Goal: Transaction & Acquisition: Purchase product/service

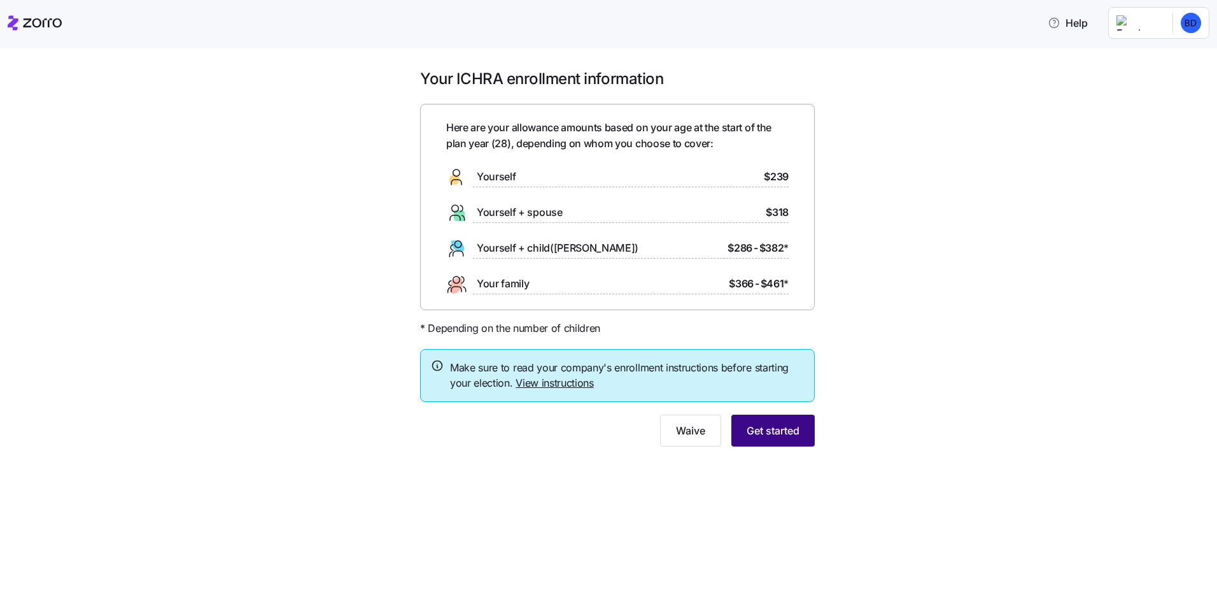
click at [802, 430] on button "Get started" at bounding box center [772, 430] width 83 height 32
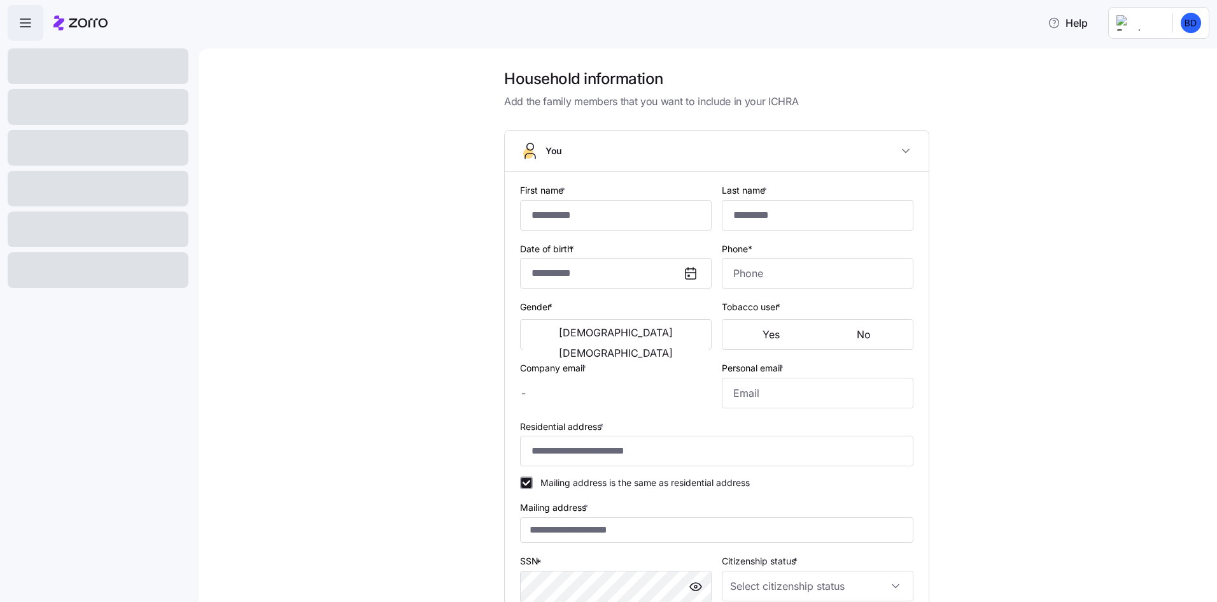
type input "*****"
type input "******"
type input "[EMAIL_ADDRESS][DOMAIN_NAME]"
type input "**********"
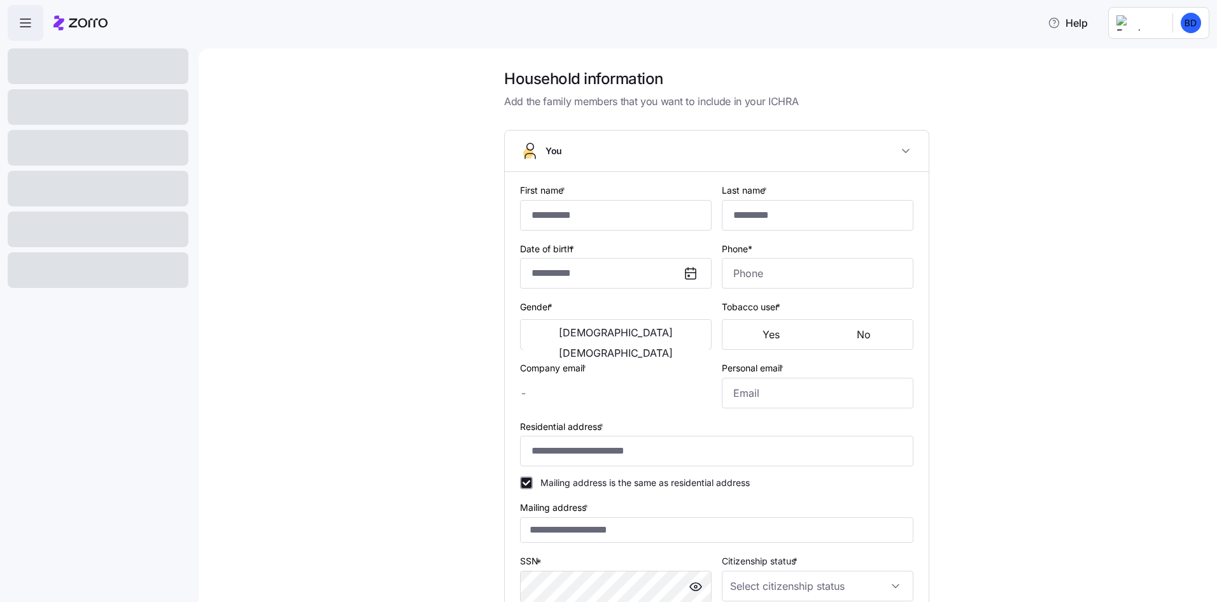
checkbox input "true"
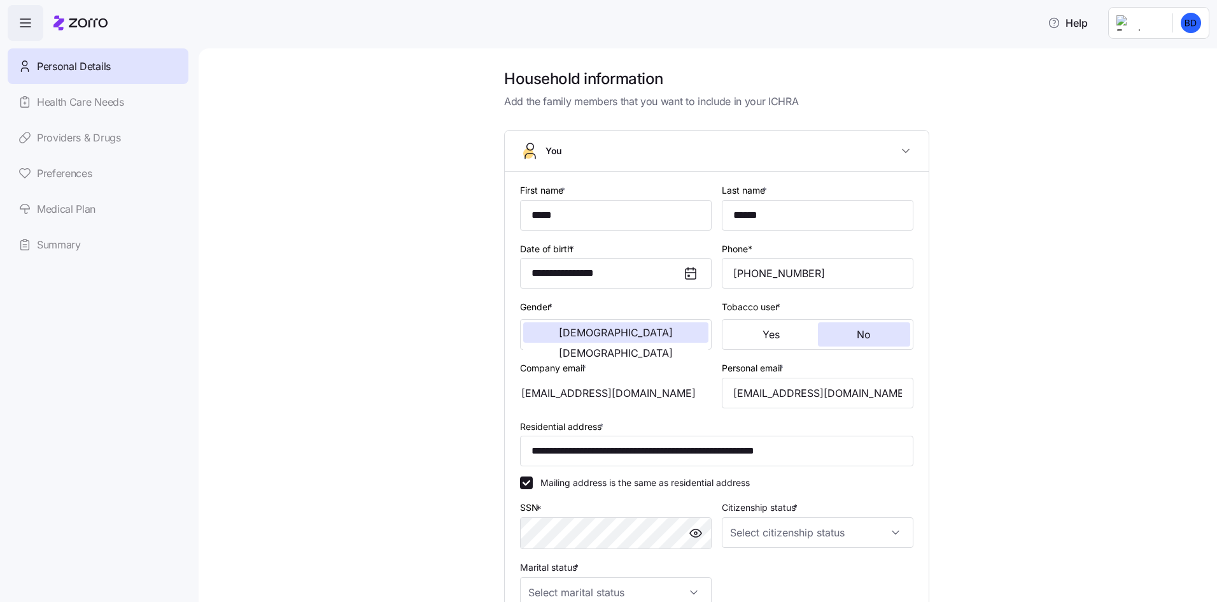
type input "**********"
type input "[PHONE_NUMBER]"
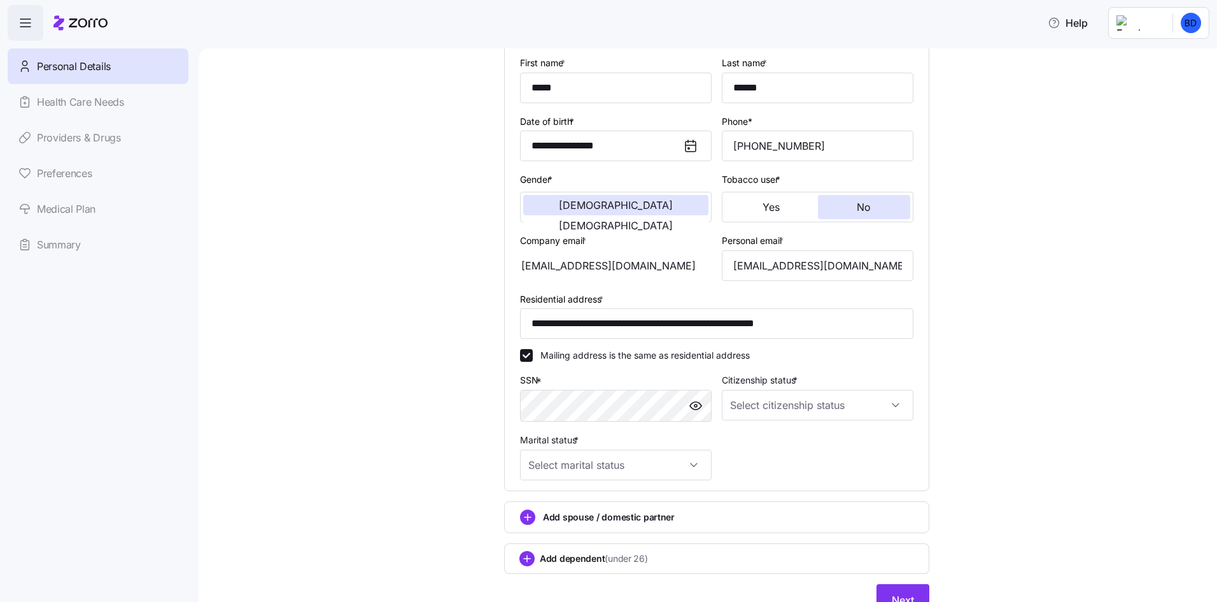
scroll to position [187, 0]
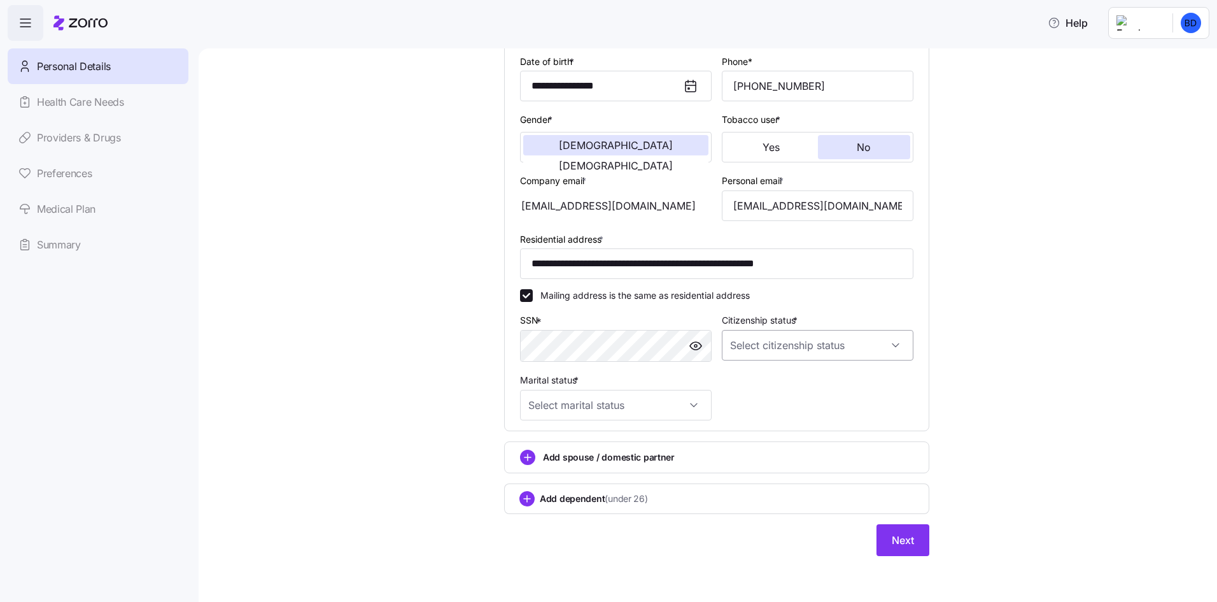
click at [809, 353] on input "Citizenship status *" at bounding box center [818, 345] width 192 height 31
click at [786, 374] on div "[DEMOGRAPHIC_DATA] citizen" at bounding box center [813, 383] width 181 height 27
type input "[DEMOGRAPHIC_DATA] citizen"
click at [675, 409] on input "Marital status *" at bounding box center [616, 405] width 192 height 31
click at [618, 448] on div "Single" at bounding box center [611, 443] width 181 height 27
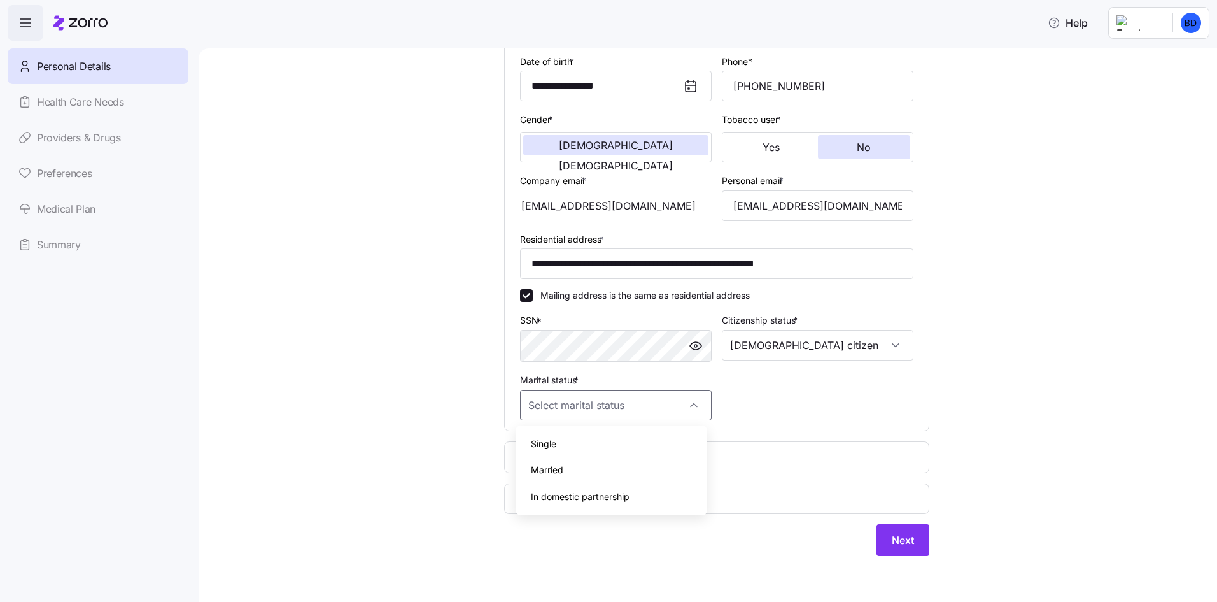
type input "Single"
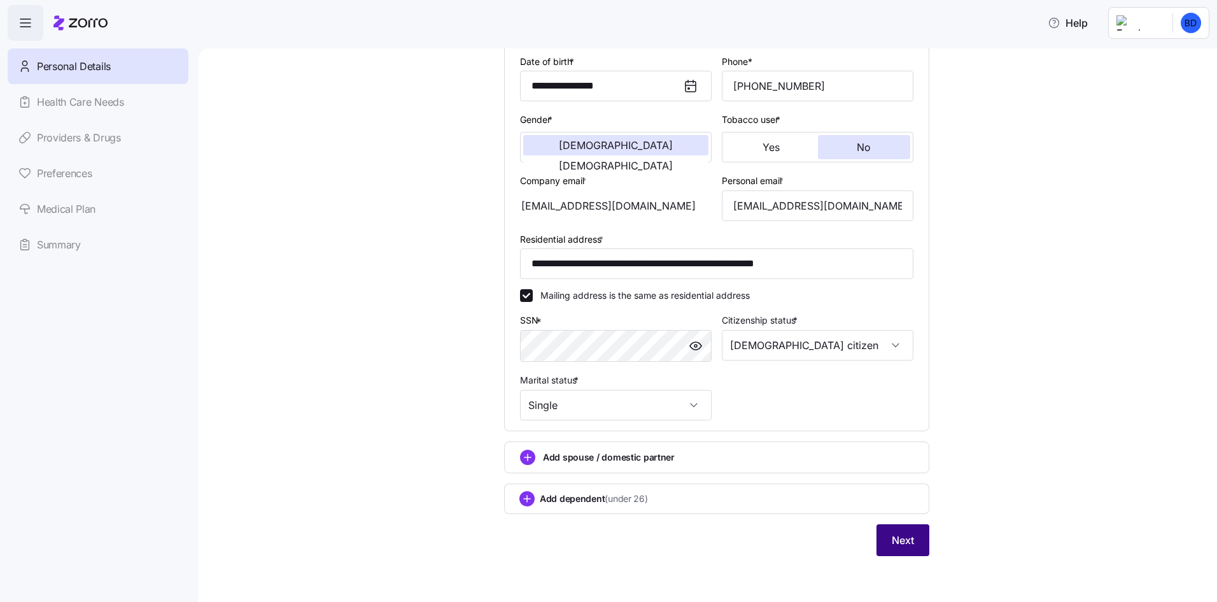
click at [879, 532] on button "Next" at bounding box center [903, 540] width 53 height 32
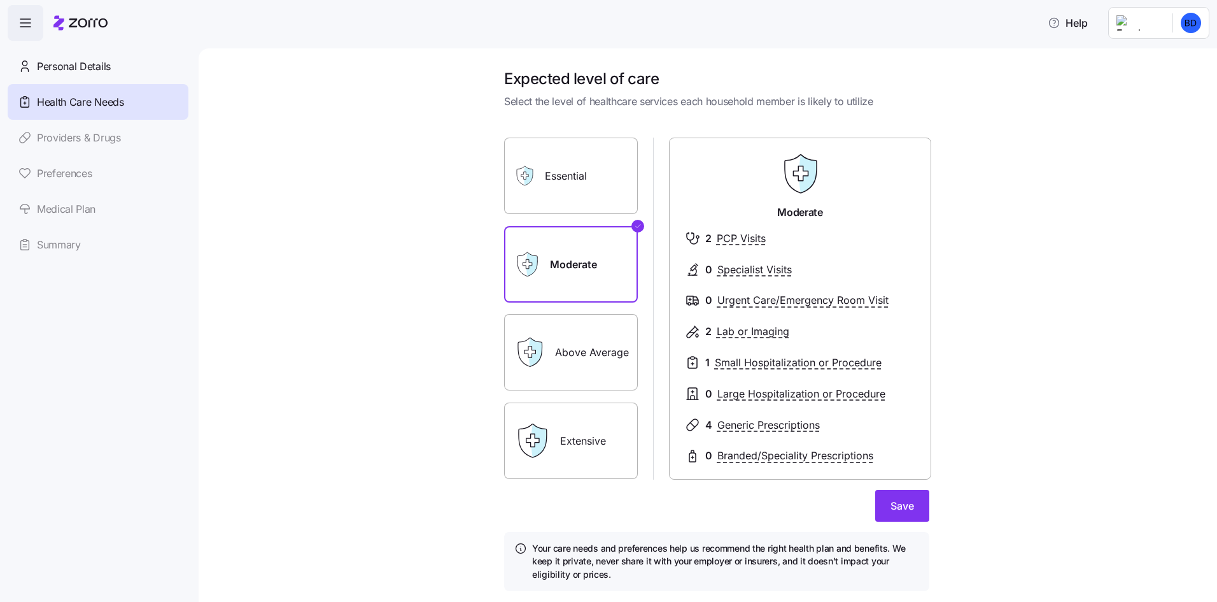
click at [590, 188] on label "Essential" at bounding box center [571, 176] width 134 height 76
click at [0, 0] on input "Essential" at bounding box center [0, 0] width 0 height 0
click at [594, 281] on label "Moderate" at bounding box center [571, 264] width 134 height 76
click at [0, 0] on input "Moderate" at bounding box center [0, 0] width 0 height 0
click at [580, 201] on label "Essential" at bounding box center [571, 176] width 134 height 76
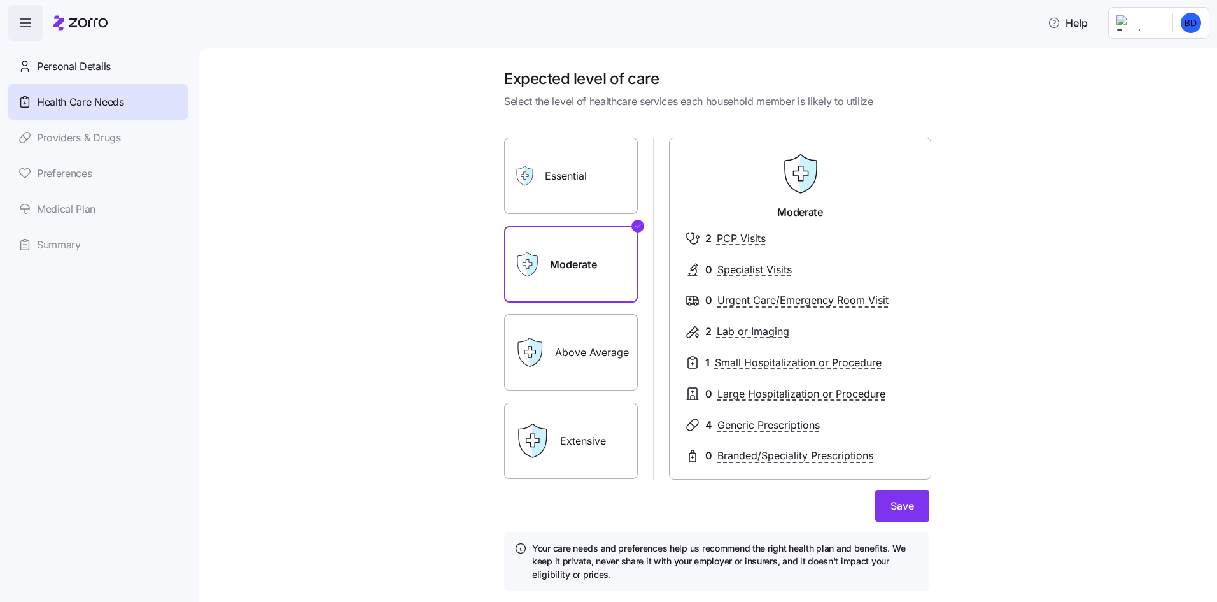
click at [0, 0] on input "Essential" at bounding box center [0, 0] width 0 height 0
click at [590, 278] on label "Moderate" at bounding box center [571, 264] width 134 height 76
click at [0, 0] on input "Moderate" at bounding box center [0, 0] width 0 height 0
click at [580, 200] on label "Essential" at bounding box center [571, 176] width 134 height 76
click at [0, 0] on input "Essential" at bounding box center [0, 0] width 0 height 0
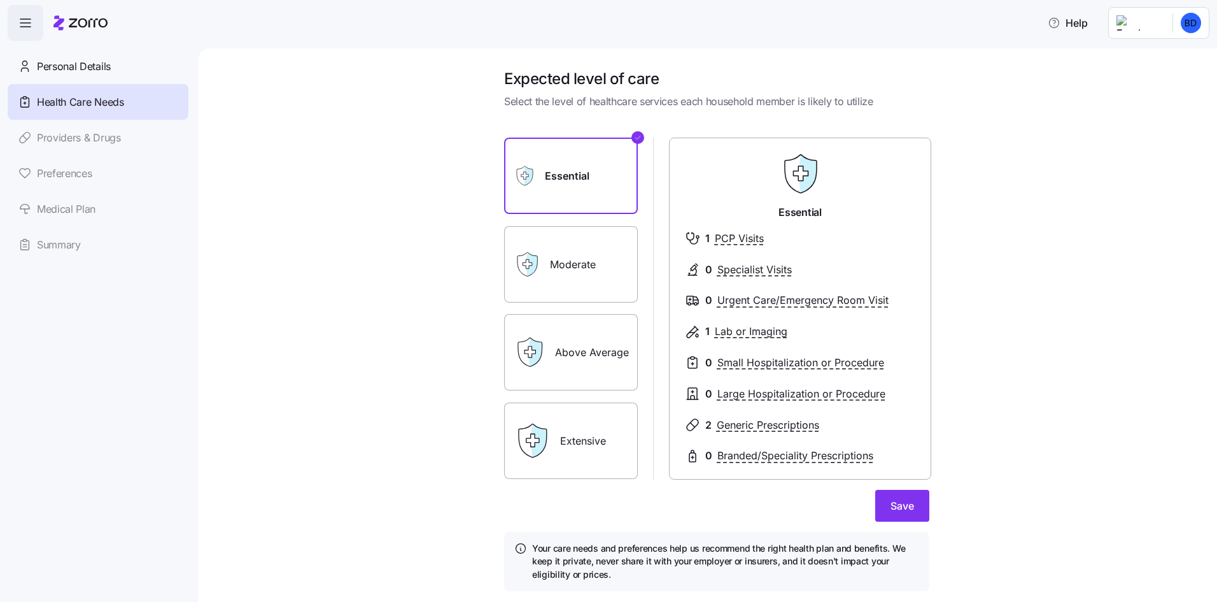
click at [596, 348] on label "Above Average" at bounding box center [571, 352] width 134 height 76
click at [0, 0] on input "Above Average" at bounding box center [0, 0] width 0 height 0
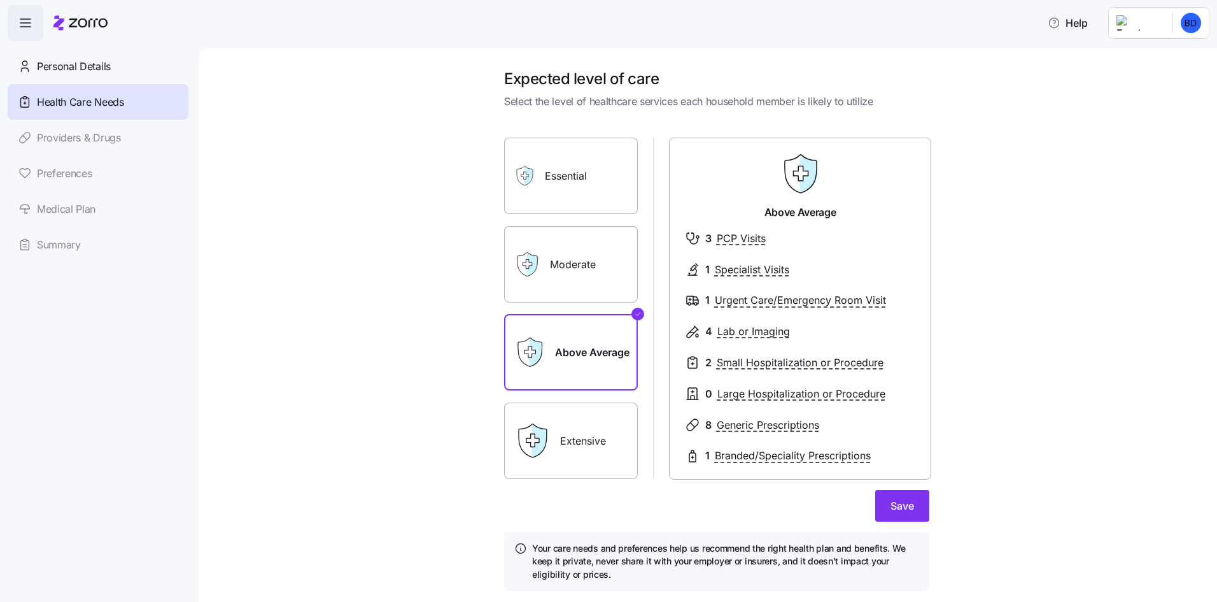
click at [601, 431] on label "Extensive" at bounding box center [571, 440] width 134 height 76
click at [0, 0] on input "Extensive" at bounding box center [0, 0] width 0 height 0
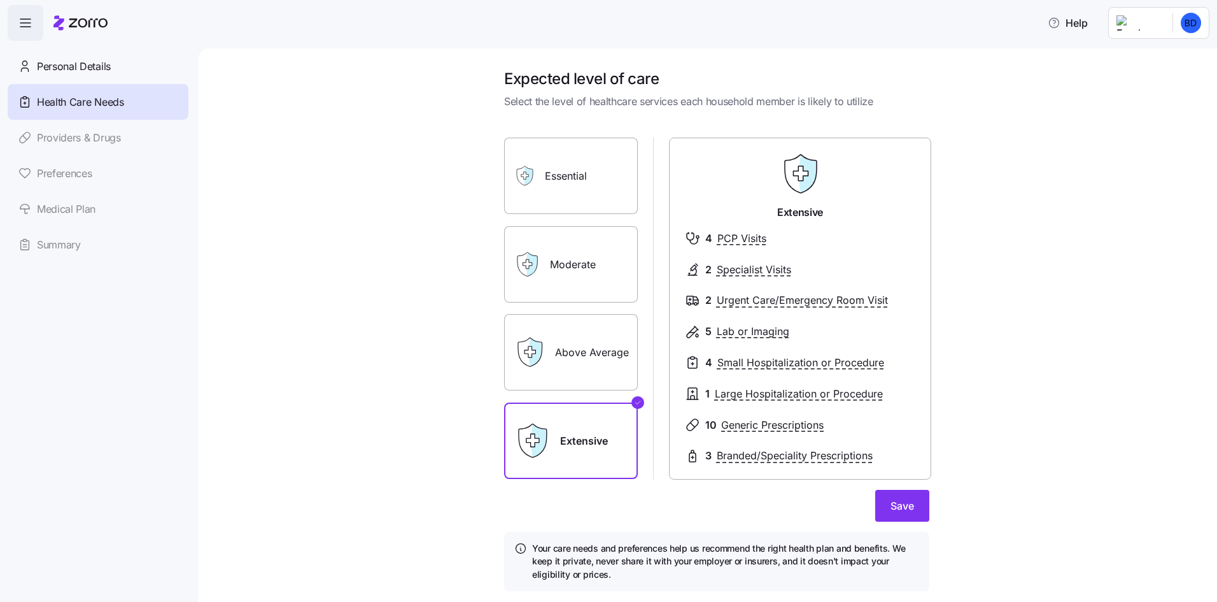
click at [587, 353] on label "Above Average" at bounding box center [571, 352] width 134 height 76
click at [0, 0] on input "Above Average" at bounding box center [0, 0] width 0 height 0
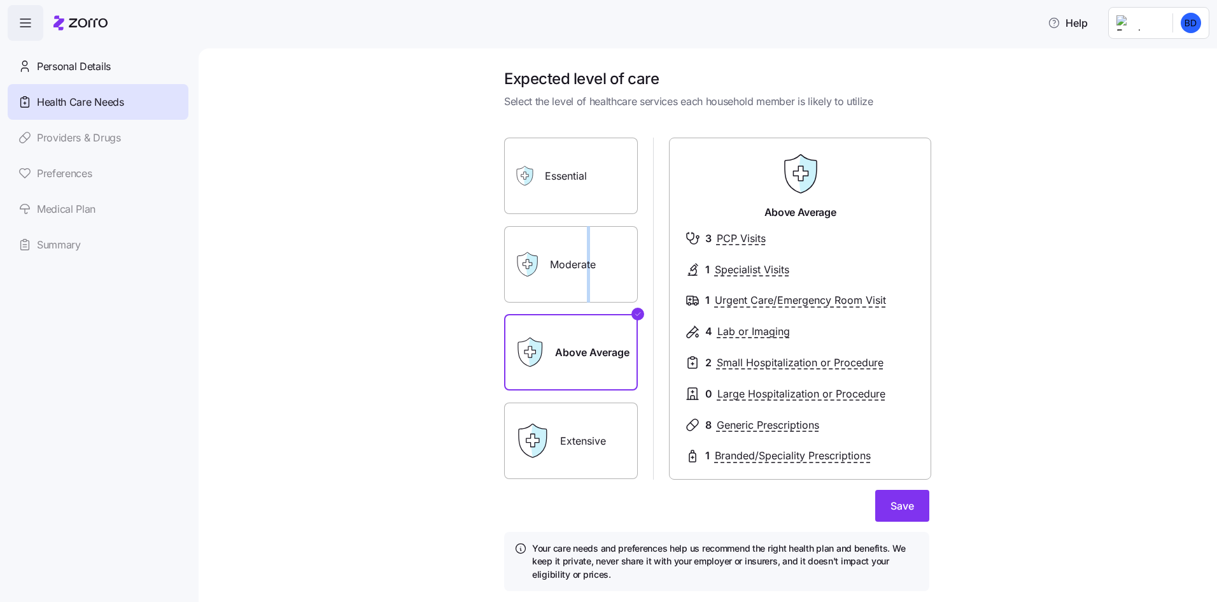
drag, startPoint x: 585, startPoint y: 281, endPoint x: 582, endPoint y: 248, distance: 33.2
click at [582, 281] on label "Moderate" at bounding box center [571, 264] width 134 height 76
drag, startPoint x: 444, startPoint y: 280, endPoint x: 489, endPoint y: 286, distance: 45.6
click at [443, 281] on div "Expected level of care Select the level of healthcare services each household m…" at bounding box center [716, 337] width 965 height 537
click at [570, 271] on label "Moderate" at bounding box center [571, 264] width 134 height 76
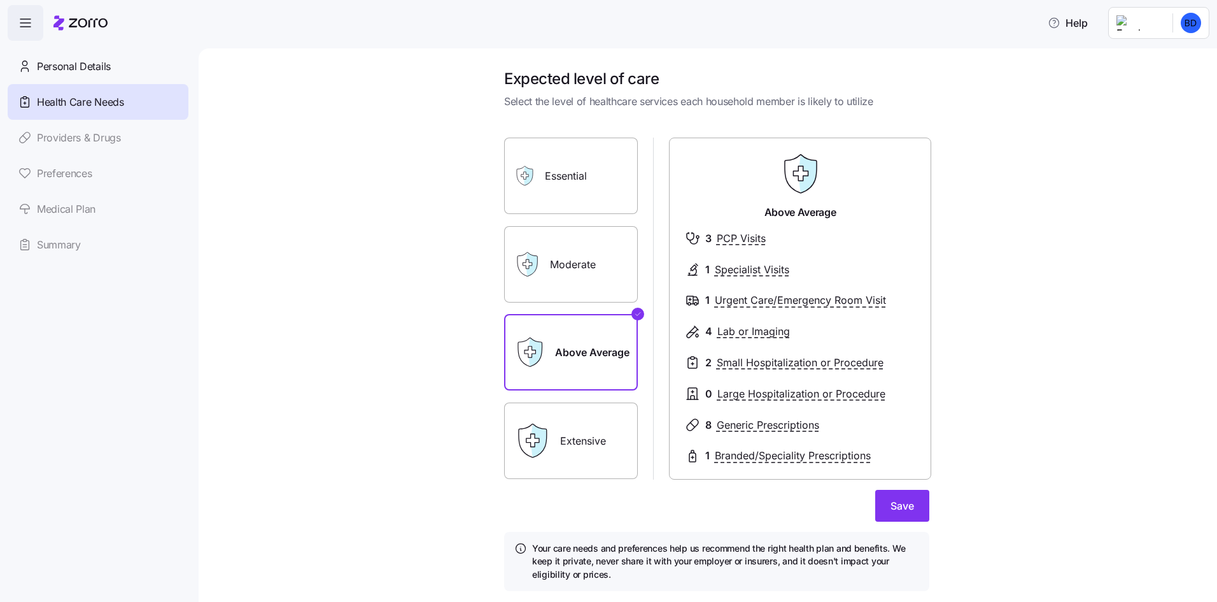
click at [0, 0] on input "Moderate" at bounding box center [0, 0] width 0 height 0
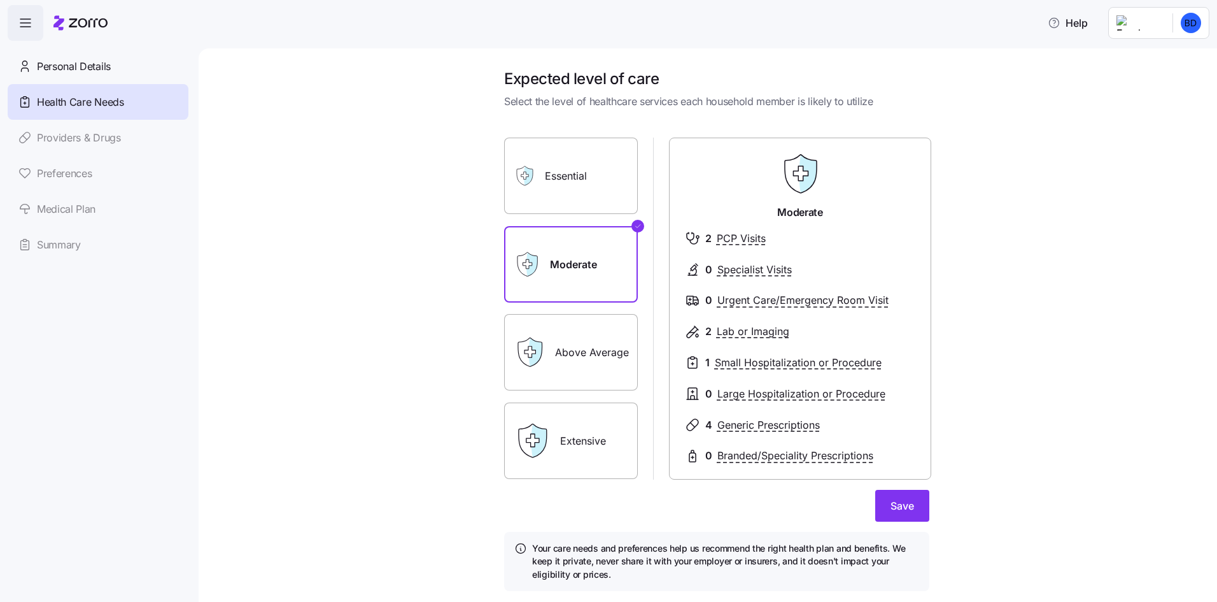
click at [584, 339] on label "Above Average" at bounding box center [571, 352] width 134 height 76
click at [0, 0] on input "Above Average" at bounding box center [0, 0] width 0 height 0
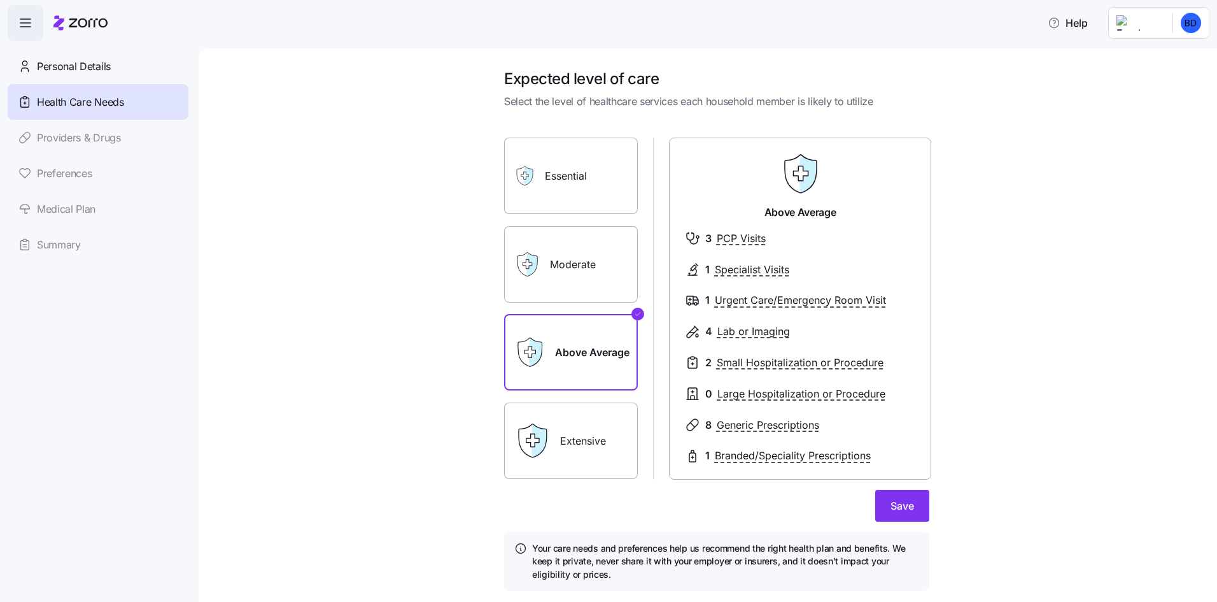
click at [595, 275] on label "Moderate" at bounding box center [571, 264] width 134 height 76
click at [0, 0] on input "Moderate" at bounding box center [0, 0] width 0 height 0
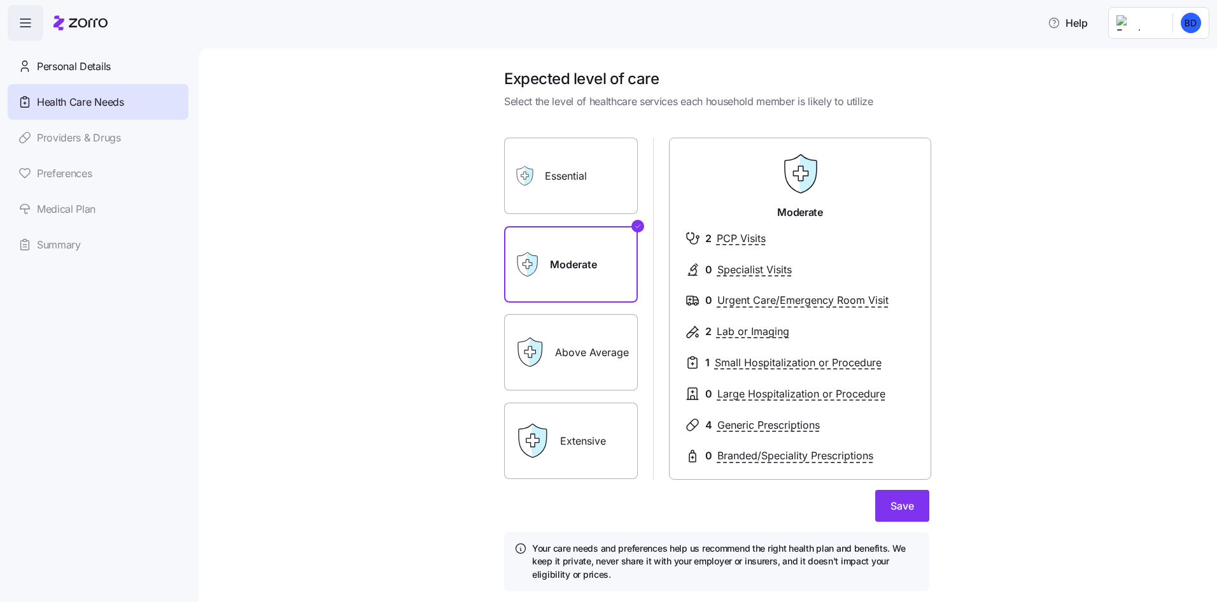
click at [601, 346] on label "Above Average" at bounding box center [571, 352] width 134 height 76
click at [0, 0] on input "Above Average" at bounding box center [0, 0] width 0 height 0
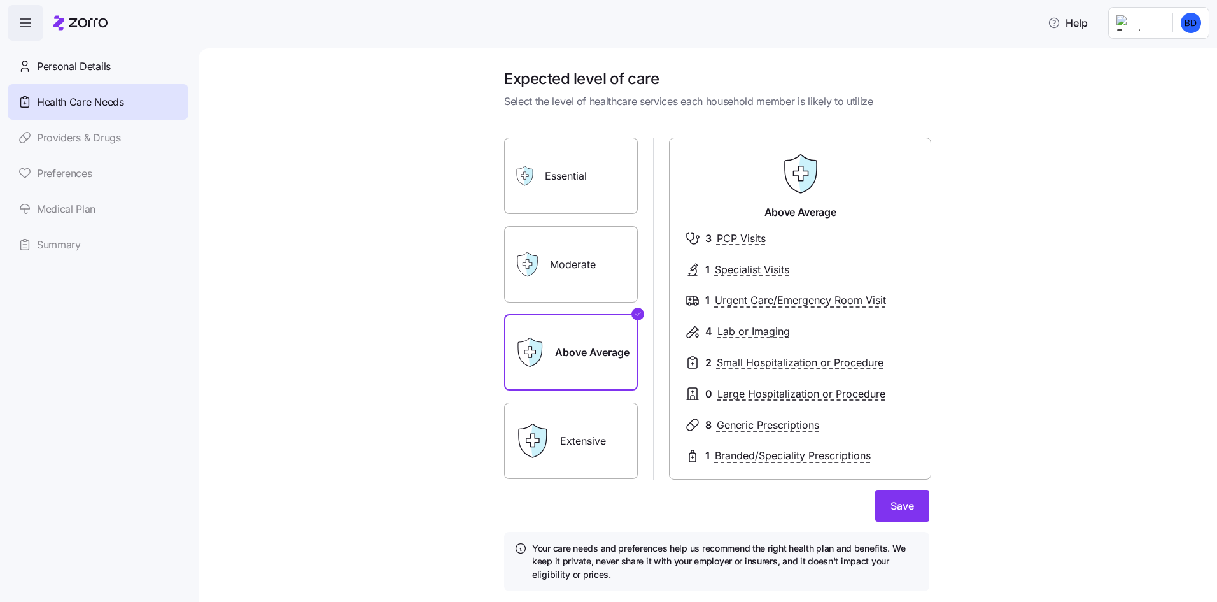
click at [605, 444] on label "Extensive" at bounding box center [571, 440] width 134 height 76
click at [0, 0] on input "Extensive" at bounding box center [0, 0] width 0 height 0
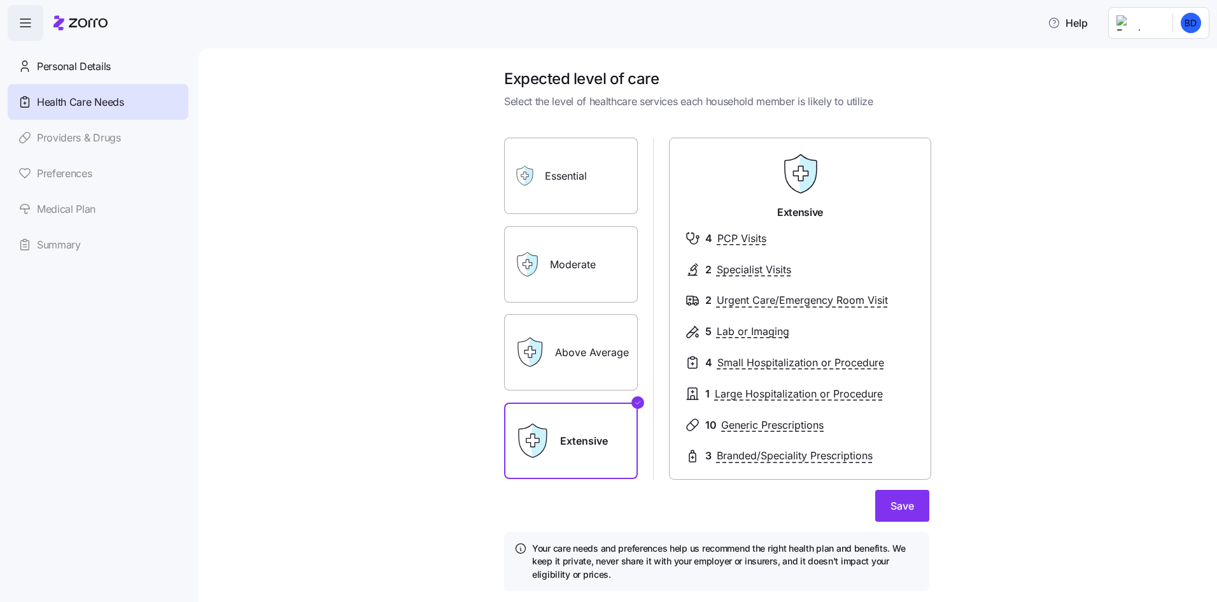
click at [597, 371] on label "Above Average" at bounding box center [571, 352] width 134 height 76
click at [0, 0] on input "Above Average" at bounding box center [0, 0] width 0 height 0
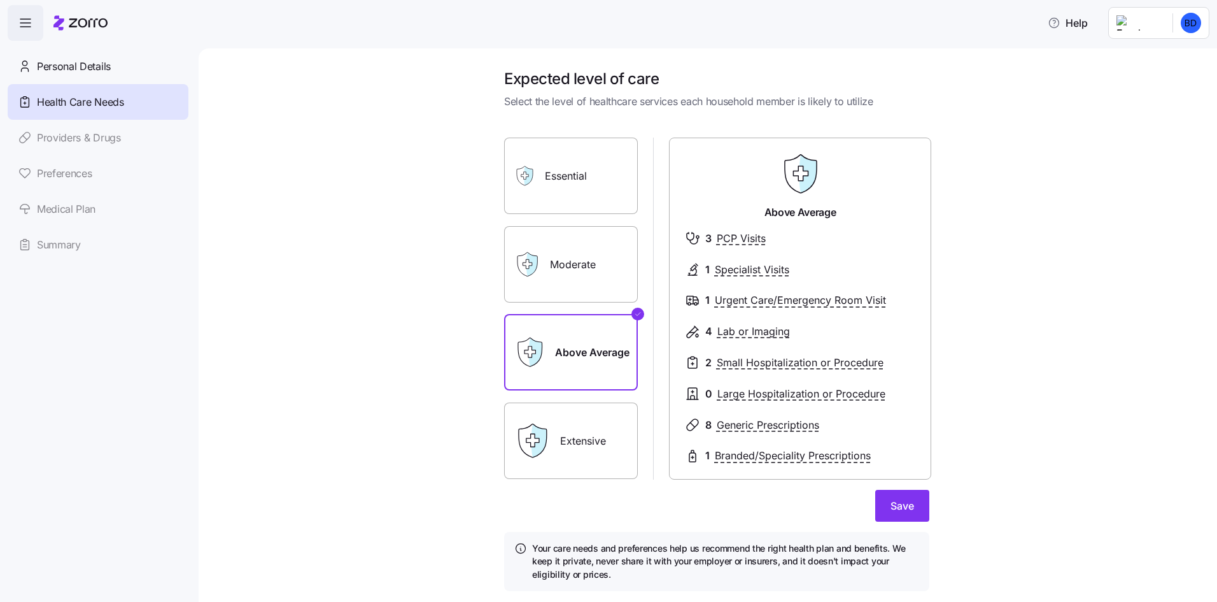
click at [578, 271] on label "Moderate" at bounding box center [571, 264] width 134 height 76
click at [0, 0] on input "Moderate" at bounding box center [0, 0] width 0 height 0
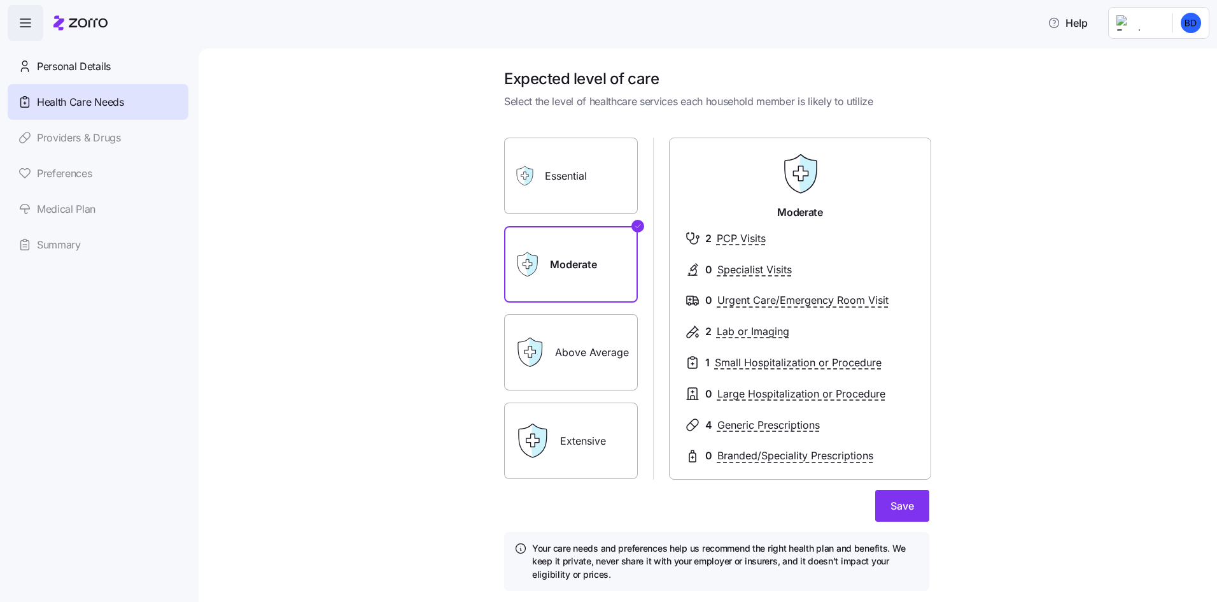
click at [603, 202] on label "Essential" at bounding box center [571, 176] width 134 height 76
click at [0, 0] on input "Essential" at bounding box center [0, 0] width 0 height 0
click at [598, 261] on label "Moderate" at bounding box center [571, 264] width 134 height 76
click at [0, 0] on input "Moderate" at bounding box center [0, 0] width 0 height 0
click at [891, 502] on span "Save" at bounding box center [903, 505] width 24 height 15
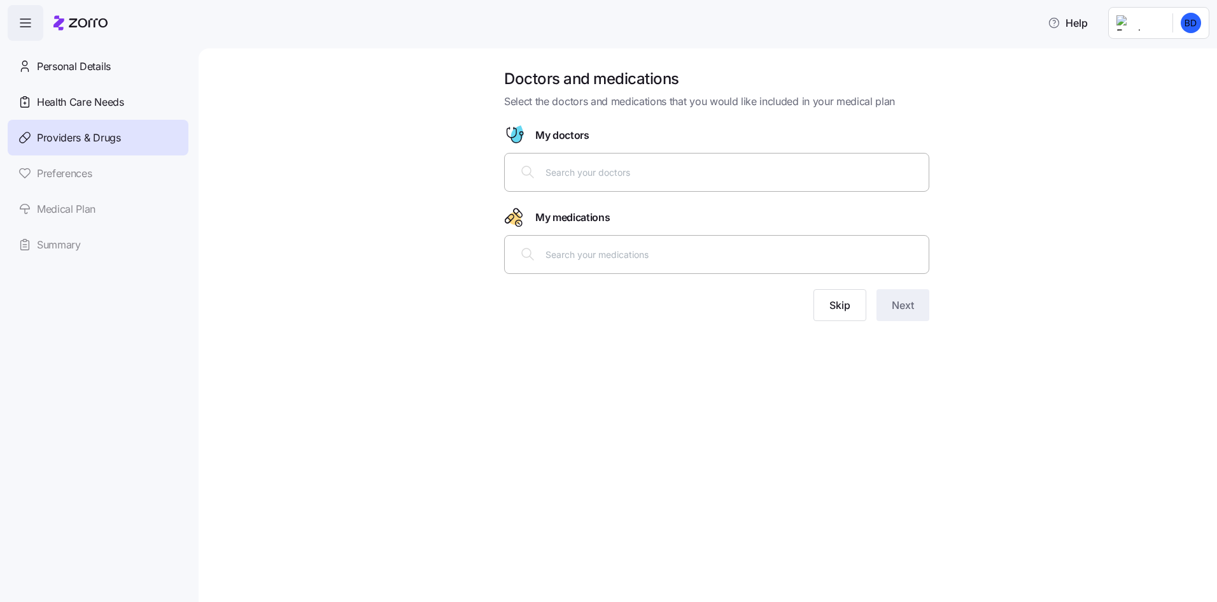
click at [643, 176] on input "text" at bounding box center [734, 172] width 376 height 14
click at [832, 311] on span "Skip" at bounding box center [839, 304] width 21 height 15
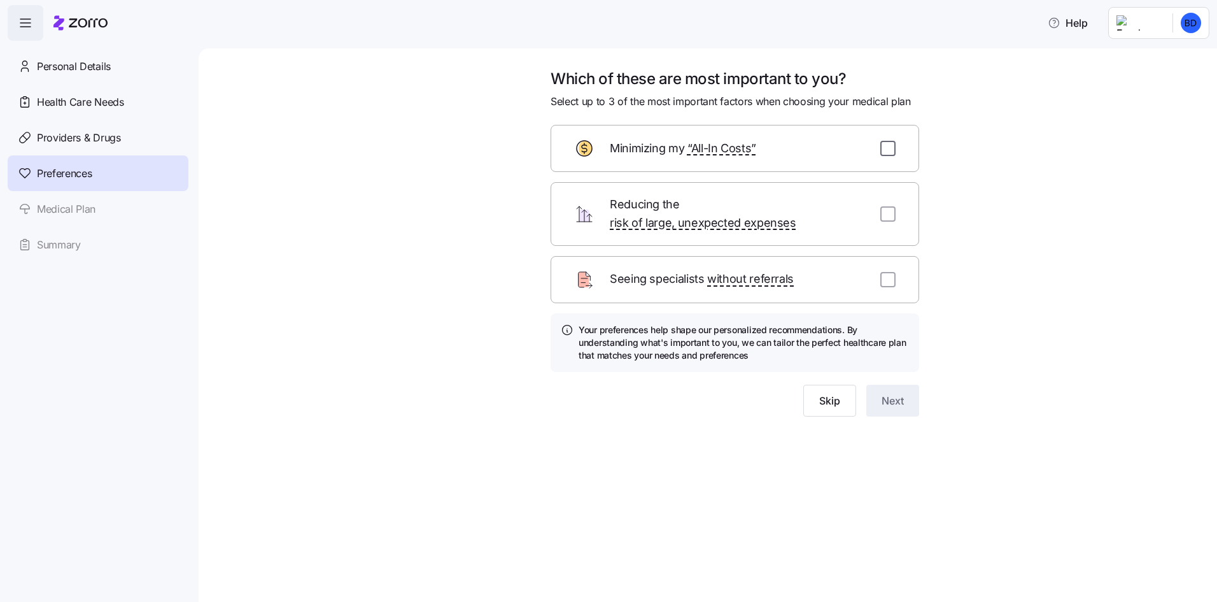
click at [888, 153] on input "checkbox" at bounding box center [887, 148] width 15 height 15
checkbox input "true"
click at [880, 272] on input "checkbox" at bounding box center [887, 279] width 15 height 15
checkbox input "true"
click at [883, 393] on span "Next" at bounding box center [893, 400] width 22 height 15
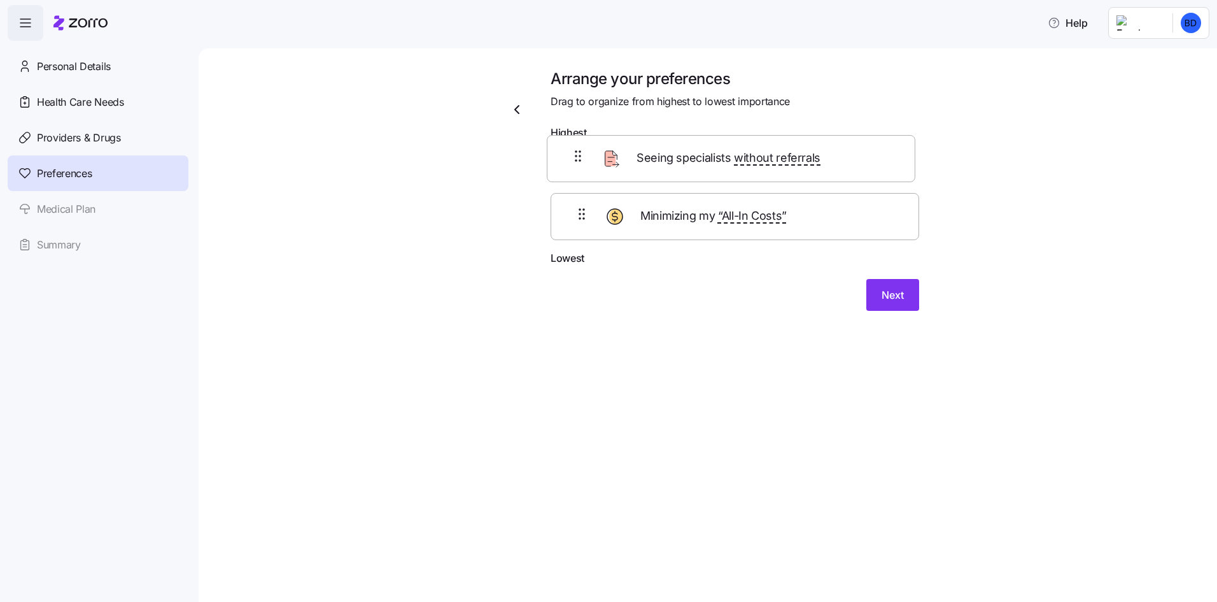
drag, startPoint x: 835, startPoint y: 235, endPoint x: 831, endPoint y: 163, distance: 72.0
click at [831, 163] on div "Minimizing my “All-In Costs” Seeing specialists without referrals" at bounding box center [735, 198] width 369 height 104
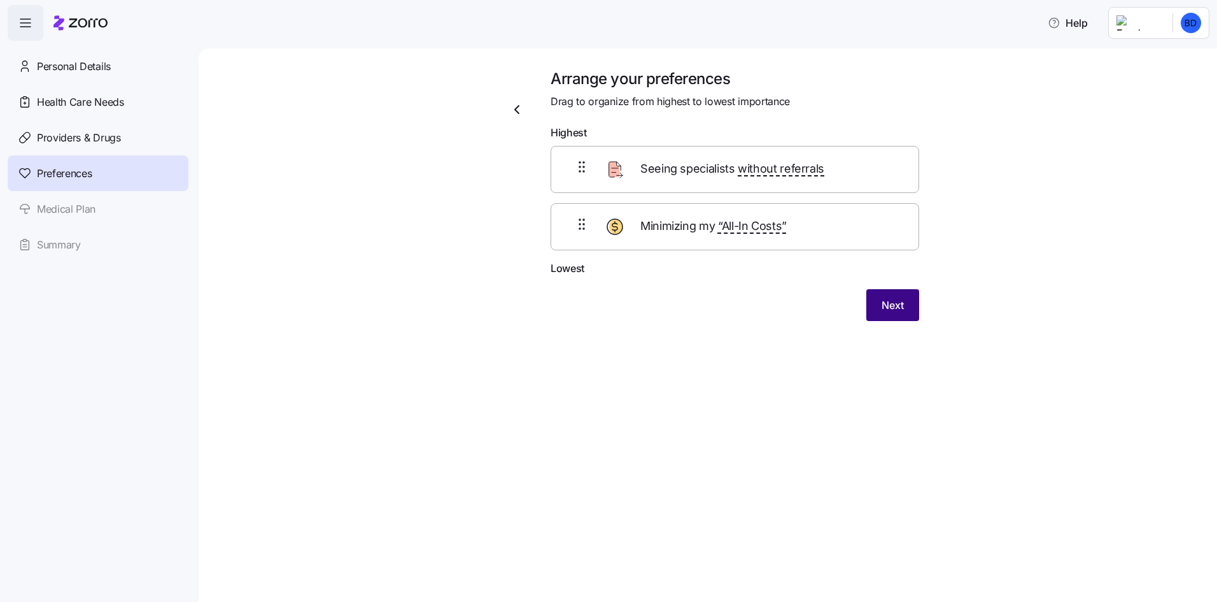
click at [913, 302] on button "Next" at bounding box center [892, 305] width 53 height 32
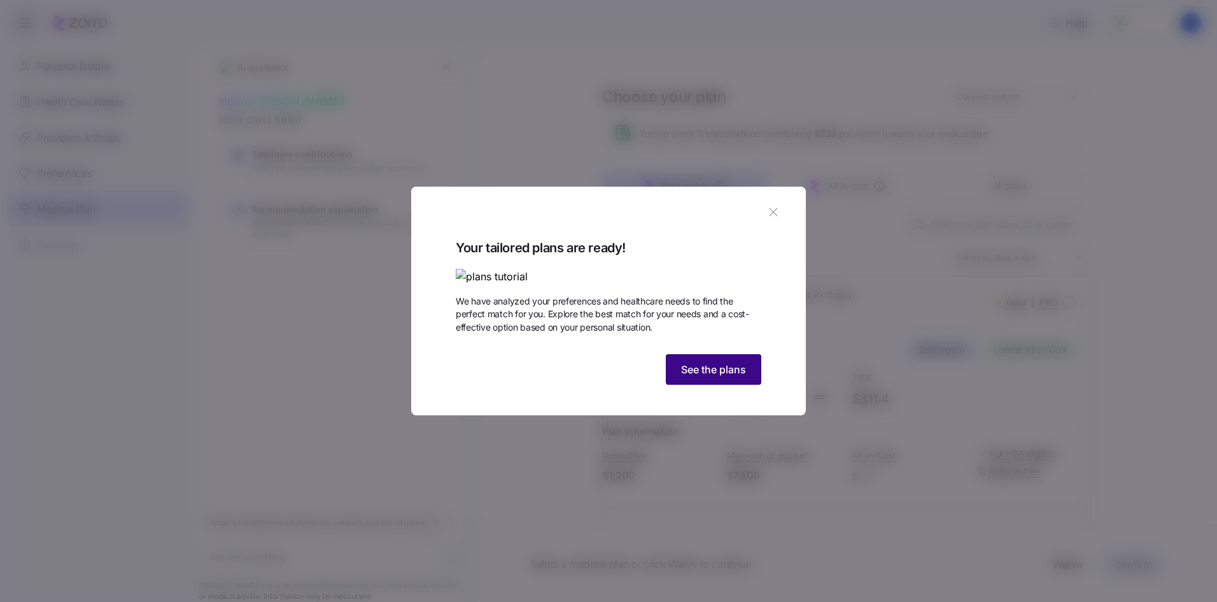
click at [745, 377] on span "See the plans" at bounding box center [713, 369] width 65 height 15
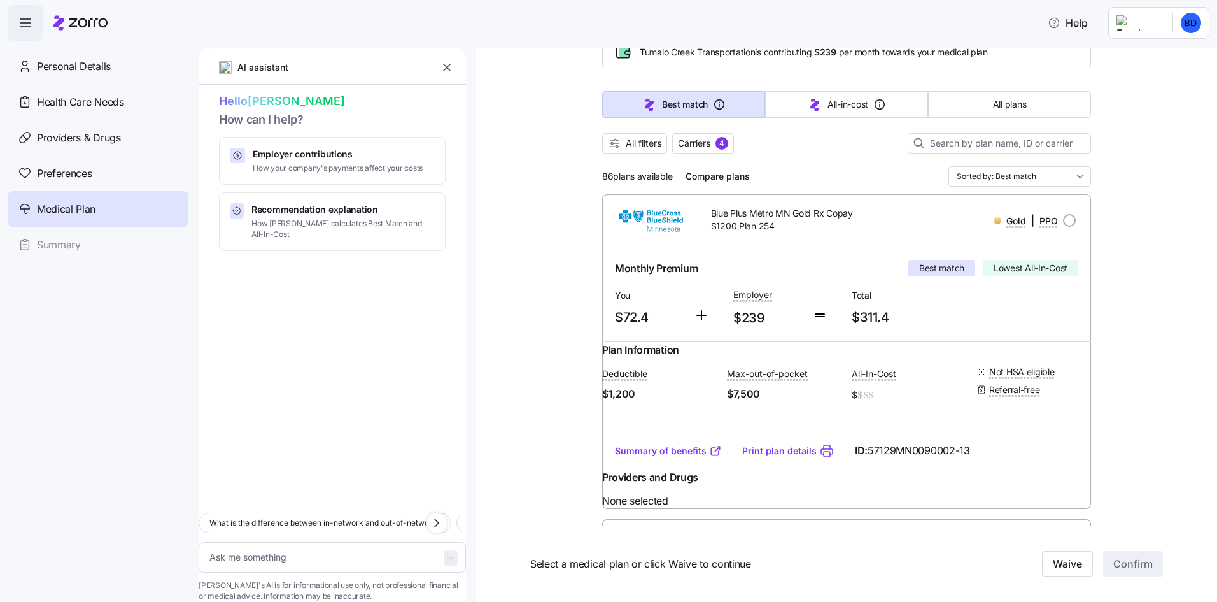
scroll to position [64, 0]
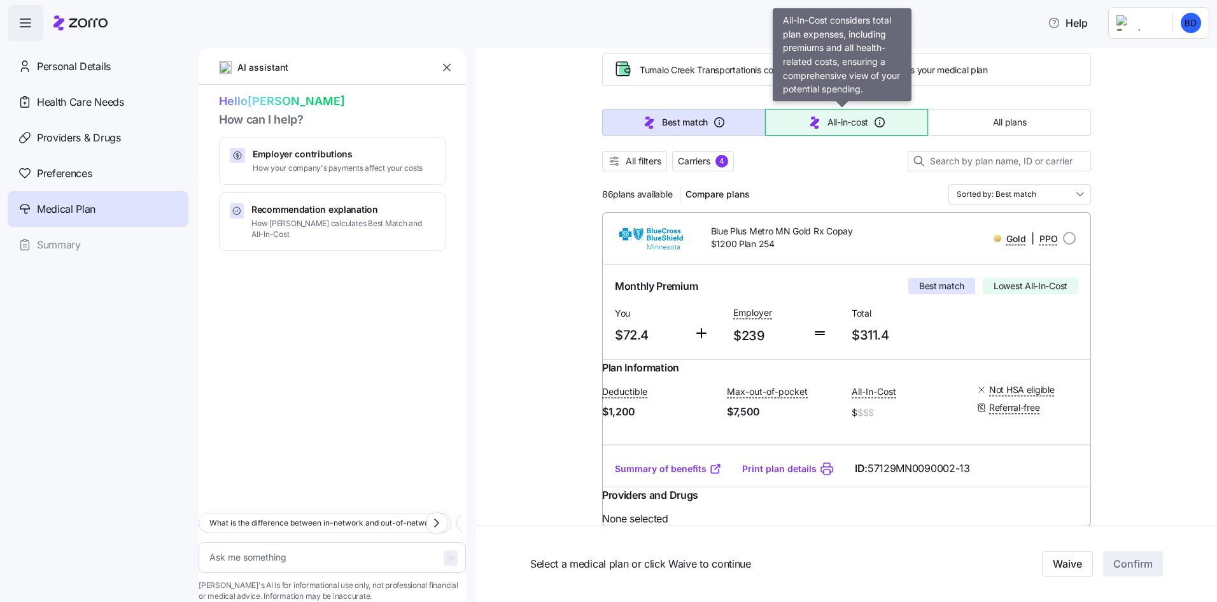
click at [892, 129] on button "All-in-cost" at bounding box center [846, 122] width 163 height 27
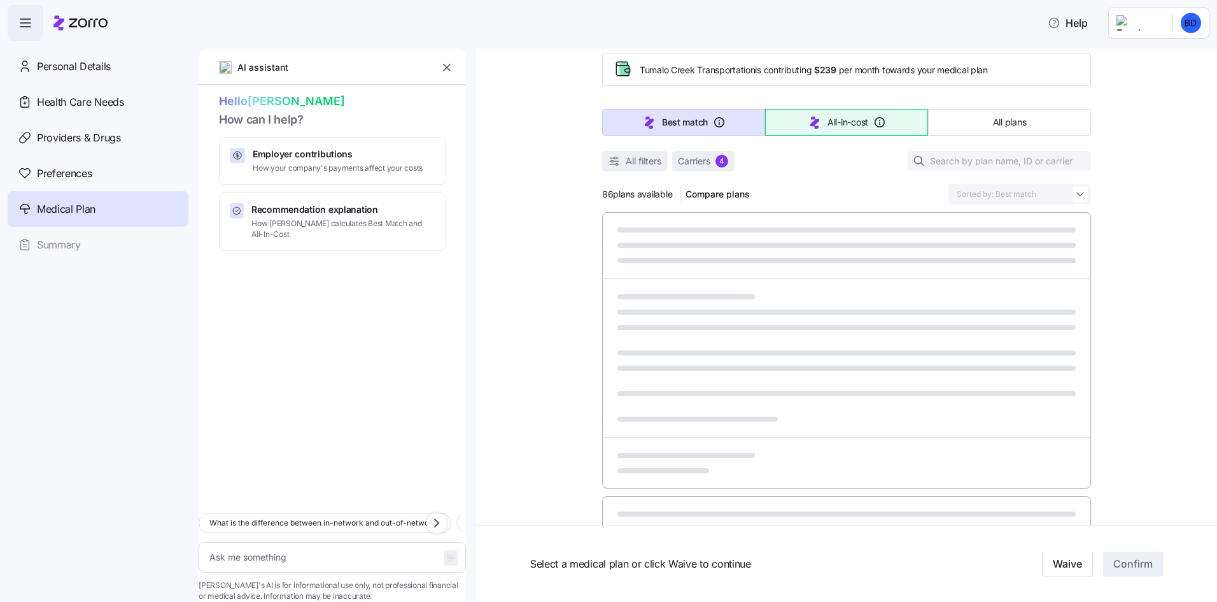
type textarea "x"
type input "Sorted by: All-in-cost"
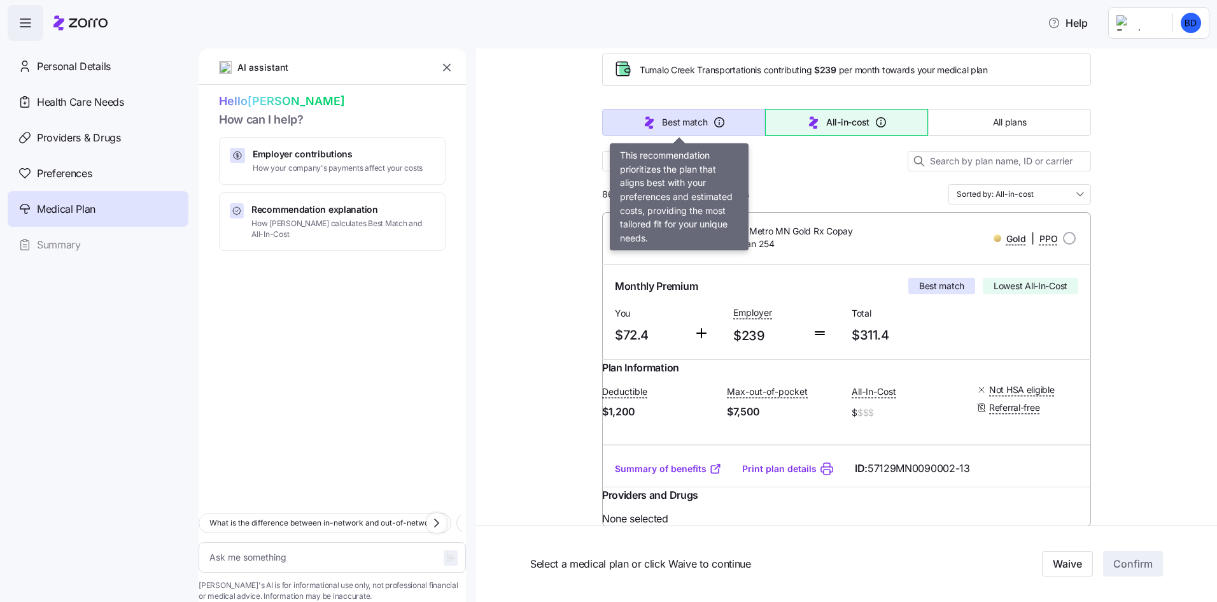
click at [729, 120] on button "Best match" at bounding box center [683, 122] width 163 height 27
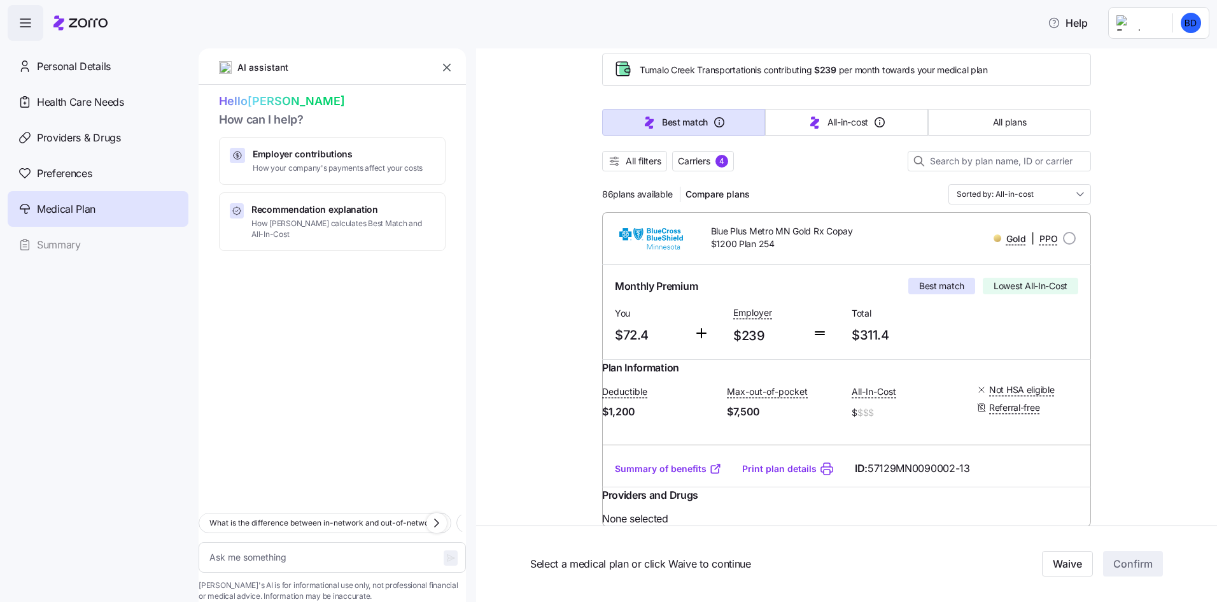
type textarea "x"
type input "Sorted by: Best match"
click at [695, 475] on link "Summary of benefits" at bounding box center [668, 468] width 107 height 13
click at [85, 68] on span "Personal Details" at bounding box center [74, 67] width 74 height 16
type textarea "x"
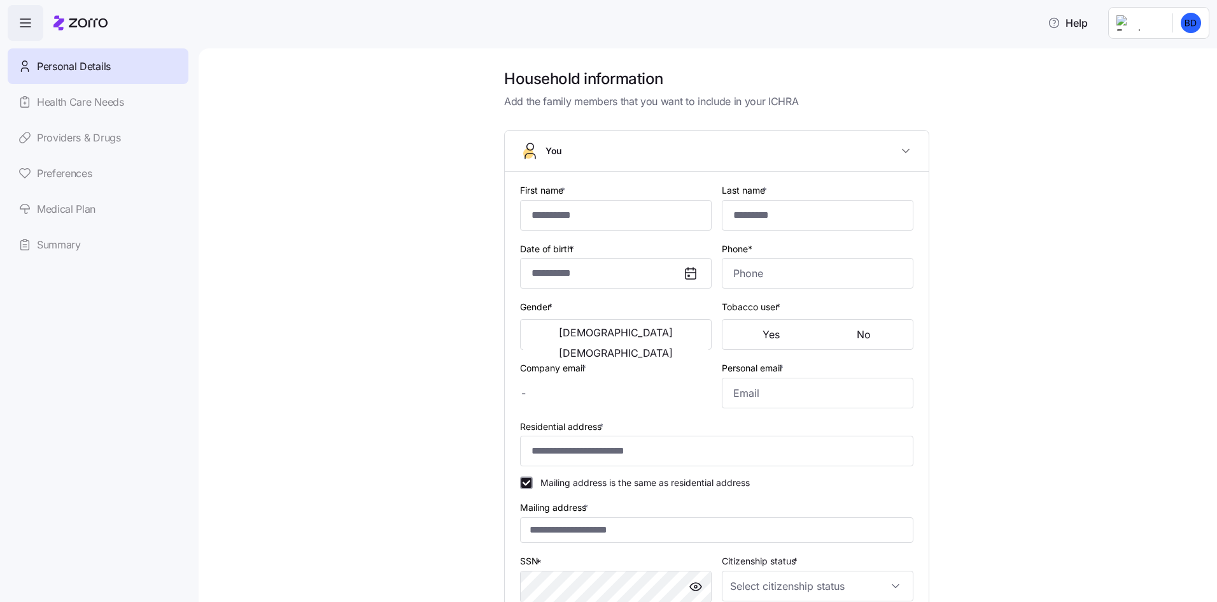
type input "*****"
type input "******"
type input "[EMAIL_ADDRESS][DOMAIN_NAME]"
type input "**********"
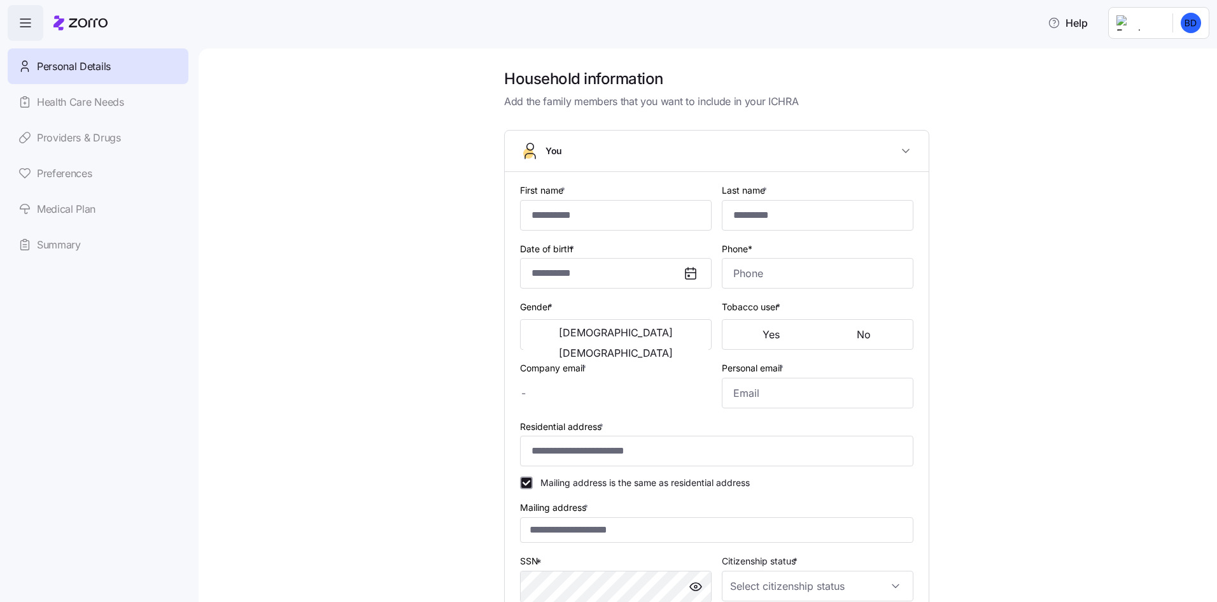
checkbox input "true"
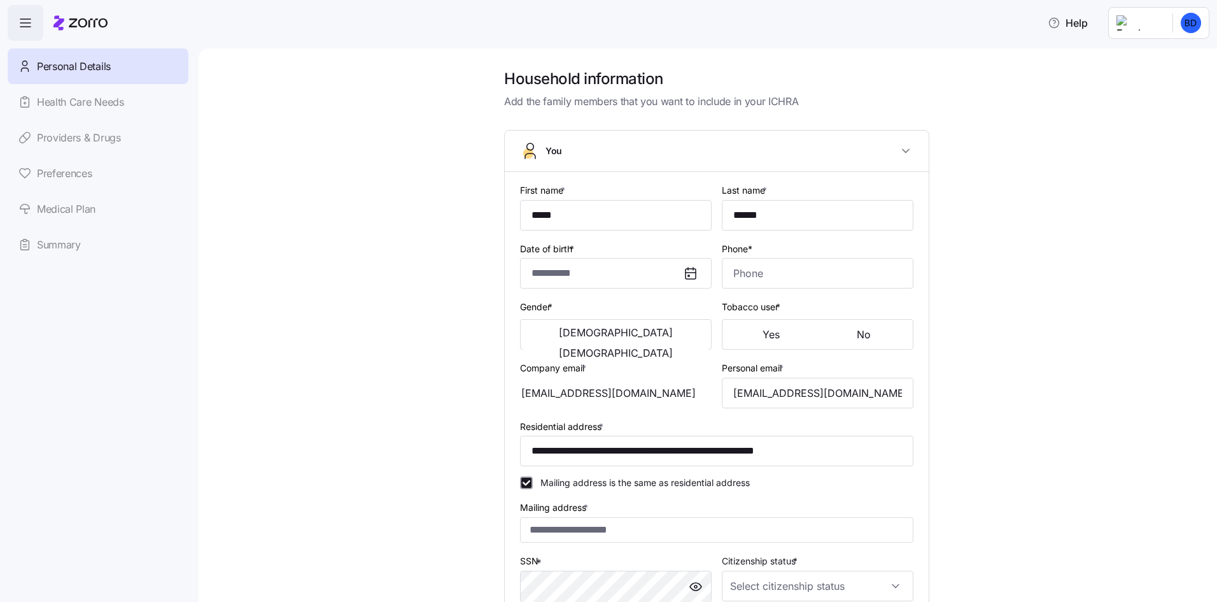
type input "**********"
type input "[PHONE_NUMBER]"
type input "[DEMOGRAPHIC_DATA] citizen"
type input "Single"
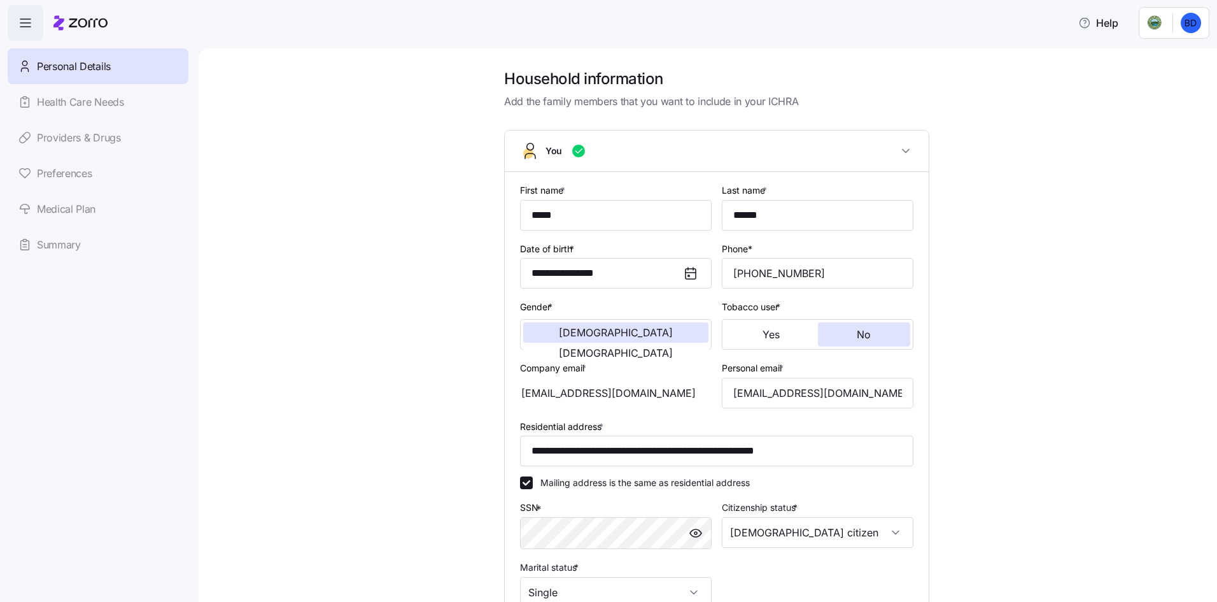
click at [114, 107] on div "Personal Details Health Care Needs Providers & Drugs Preferences Medical Plan S…" at bounding box center [98, 155] width 181 height 214
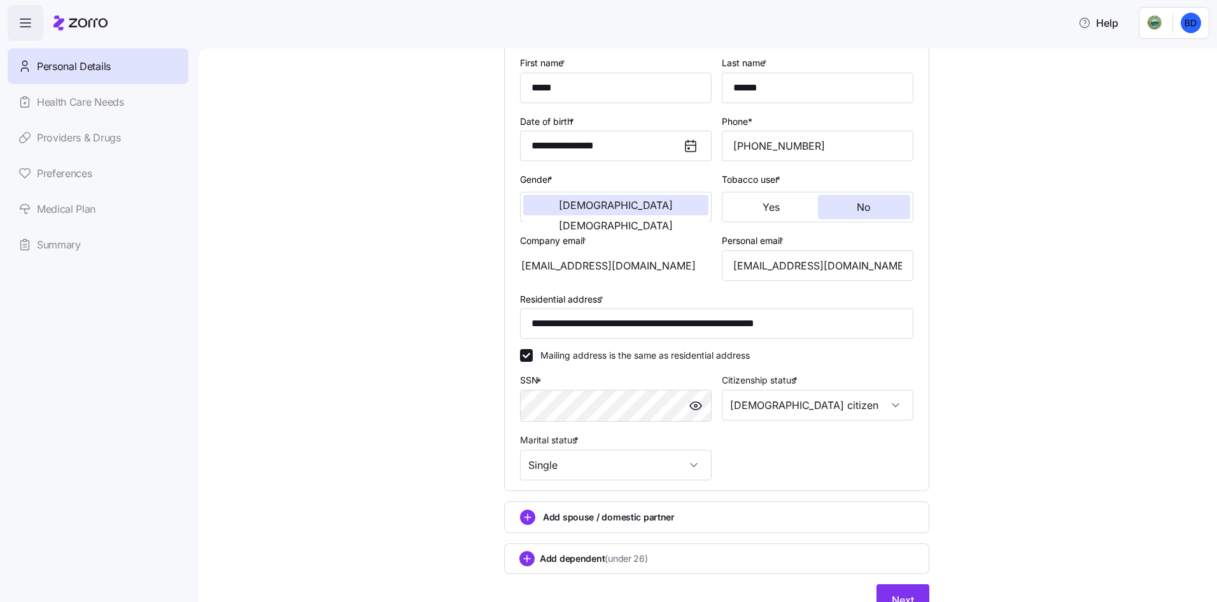
scroll to position [187, 0]
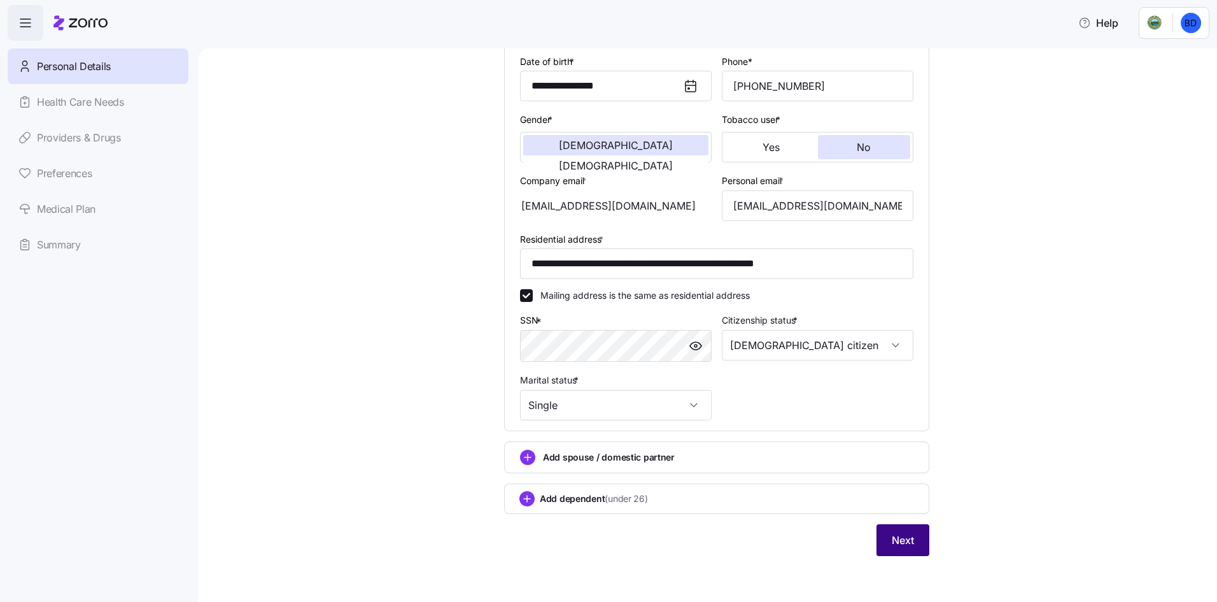
click at [885, 539] on button "Next" at bounding box center [903, 540] width 53 height 32
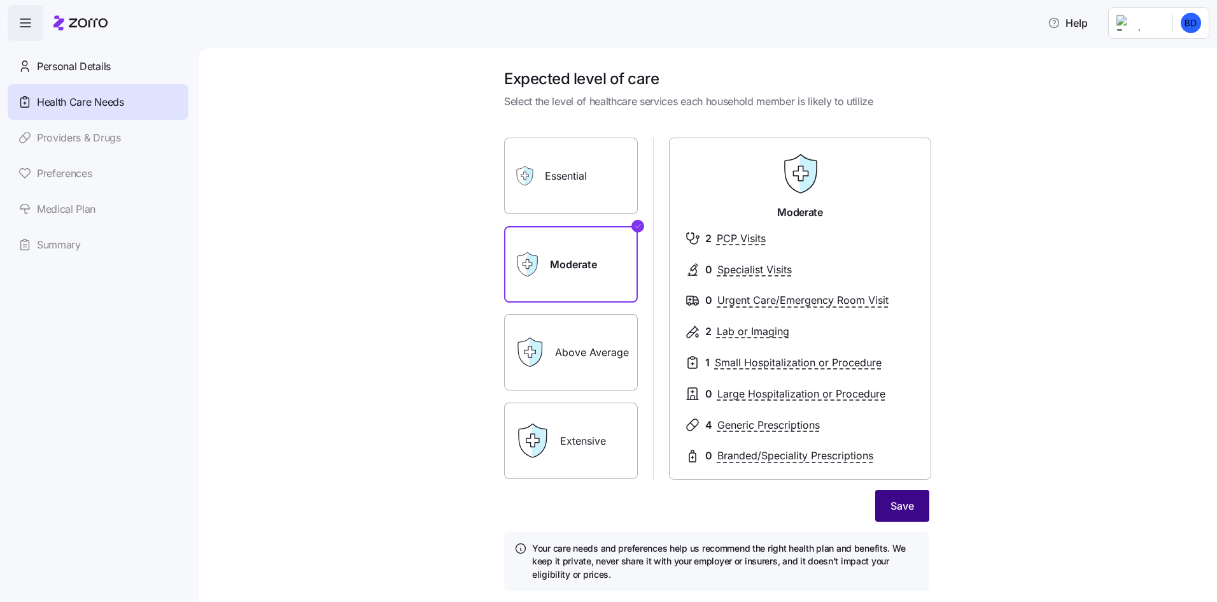
click at [888, 494] on button "Save" at bounding box center [902, 506] width 54 height 32
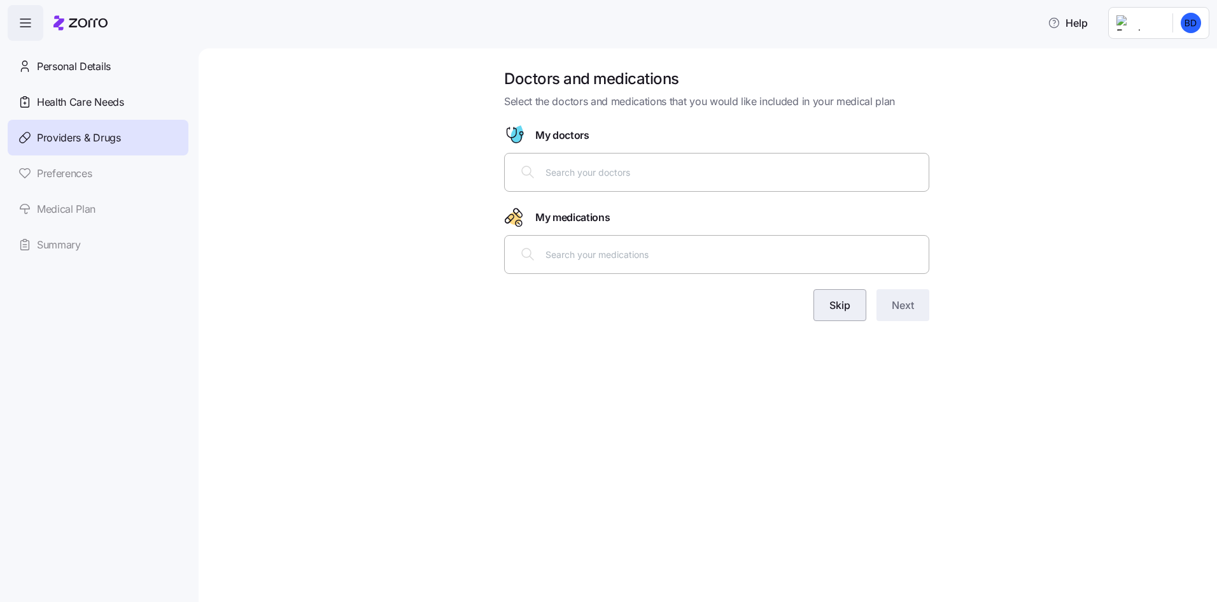
click at [849, 302] on span "Skip" at bounding box center [839, 304] width 21 height 15
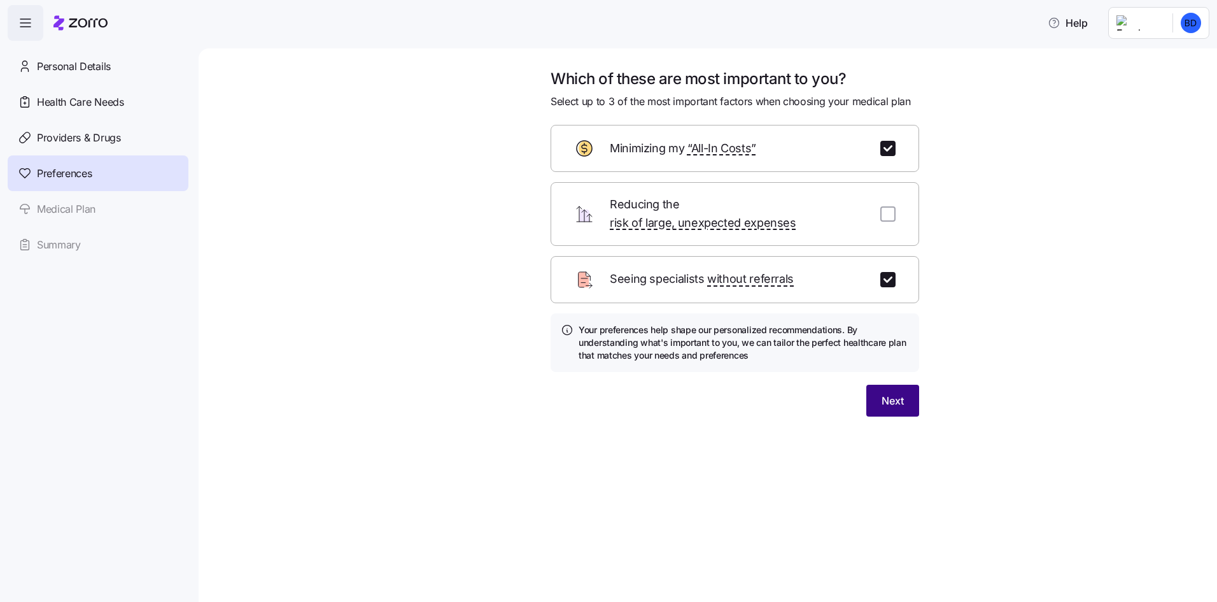
click at [892, 393] on span "Next" at bounding box center [893, 400] width 22 height 15
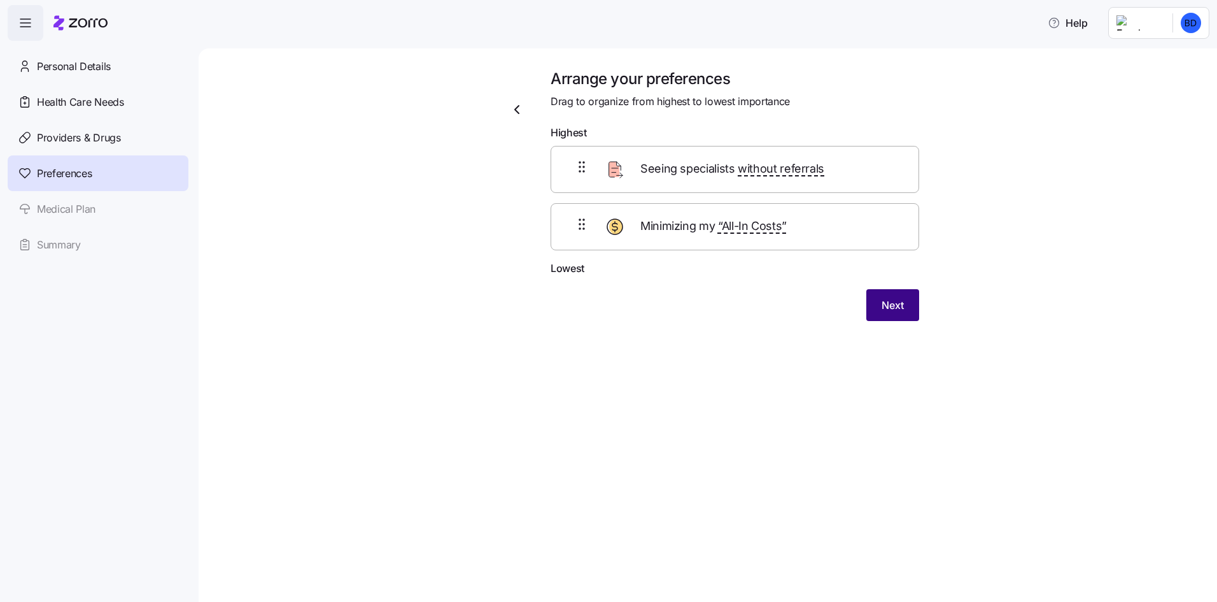
click at [896, 312] on span "Next" at bounding box center [893, 304] width 22 height 15
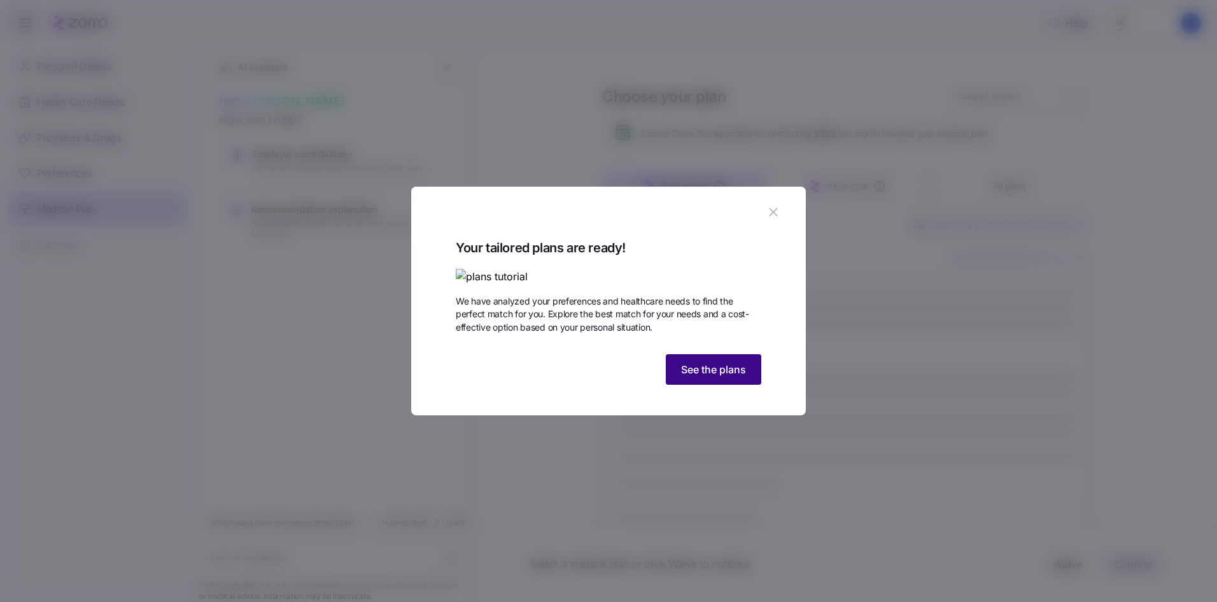
click at [710, 377] on span "See the plans" at bounding box center [713, 369] width 65 height 15
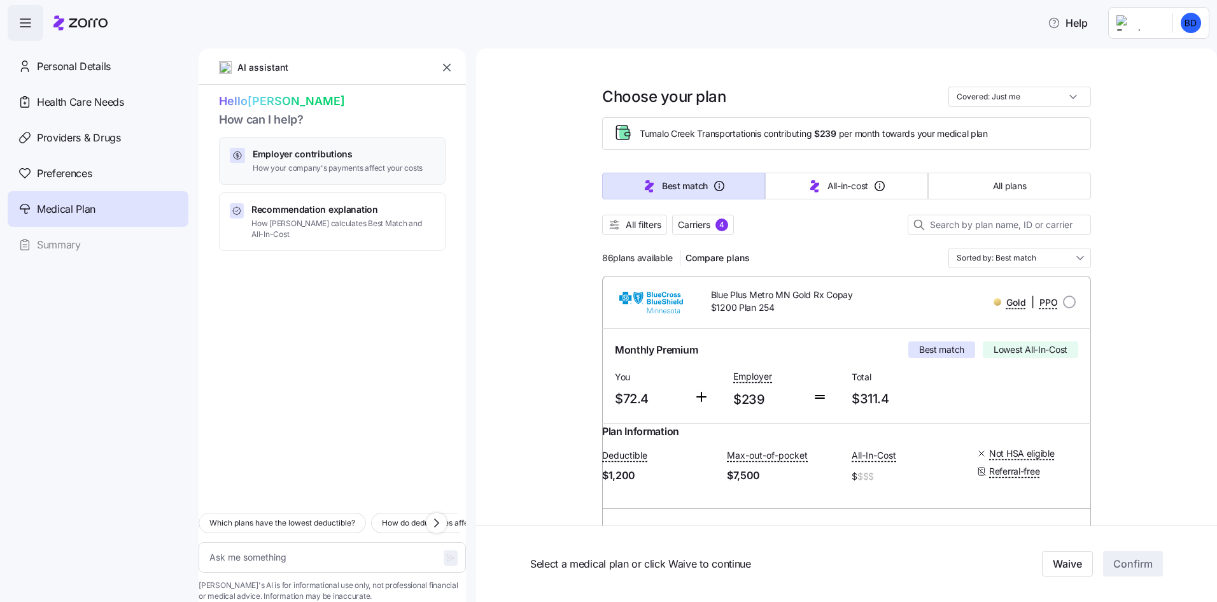
click at [382, 176] on div "Employer contributions How your company's payments affect your costs" at bounding box center [332, 161] width 227 height 48
type textarea "x"
type textarea "Can you explain how my employer contributions work and how they affect my month…"
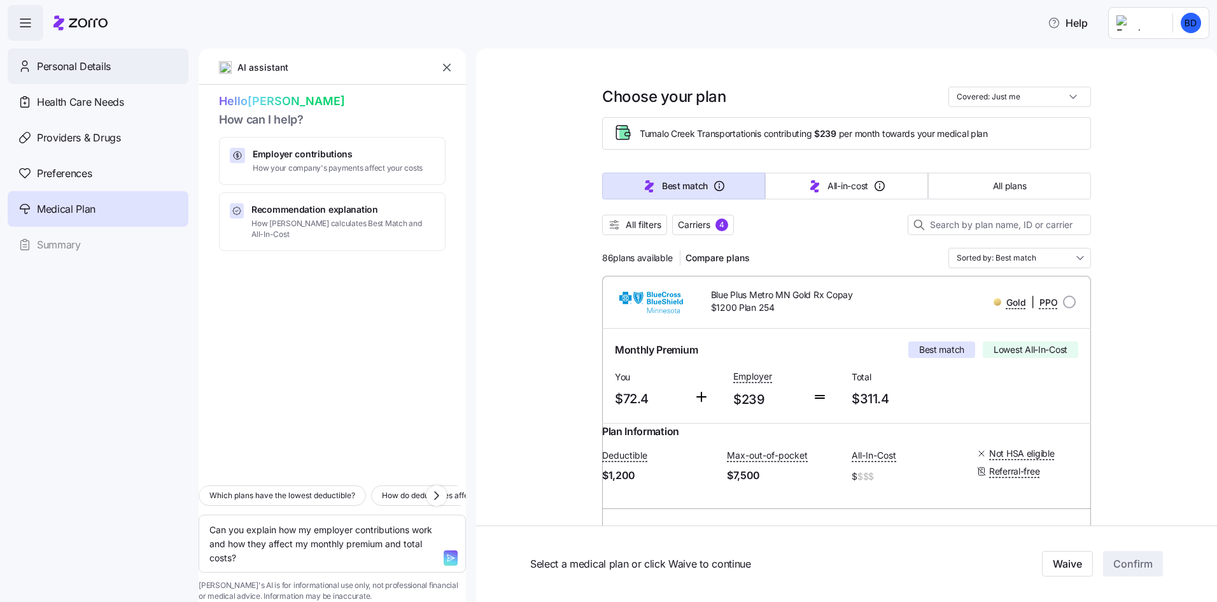
click at [120, 69] on div "Personal Details" at bounding box center [98, 66] width 181 height 36
type textarea "x"
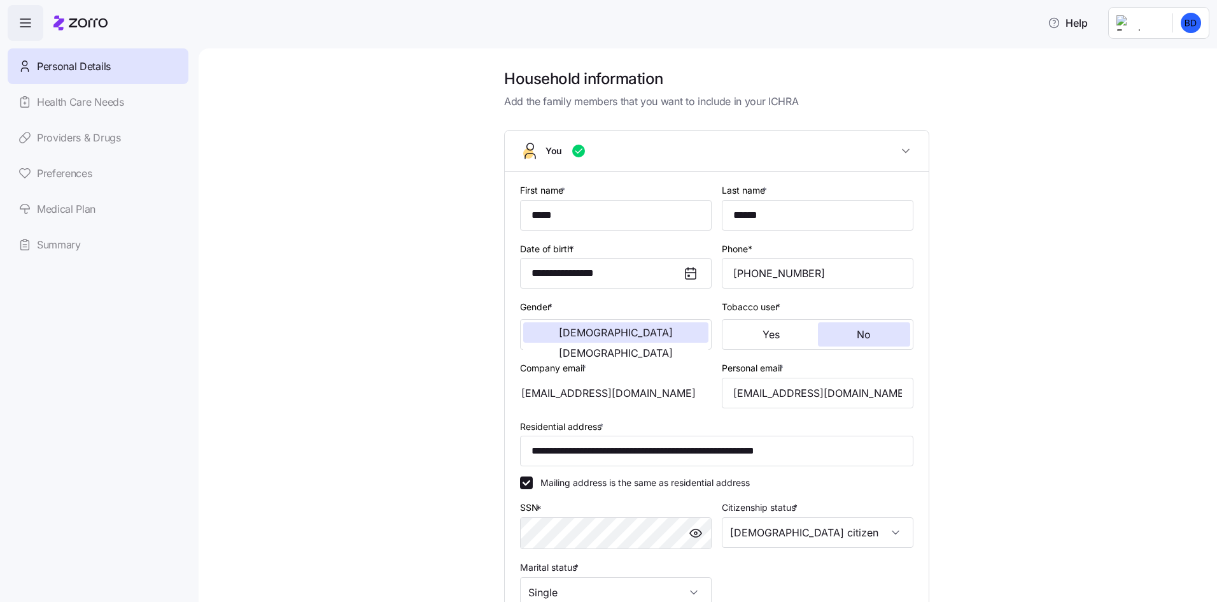
scroll to position [127, 0]
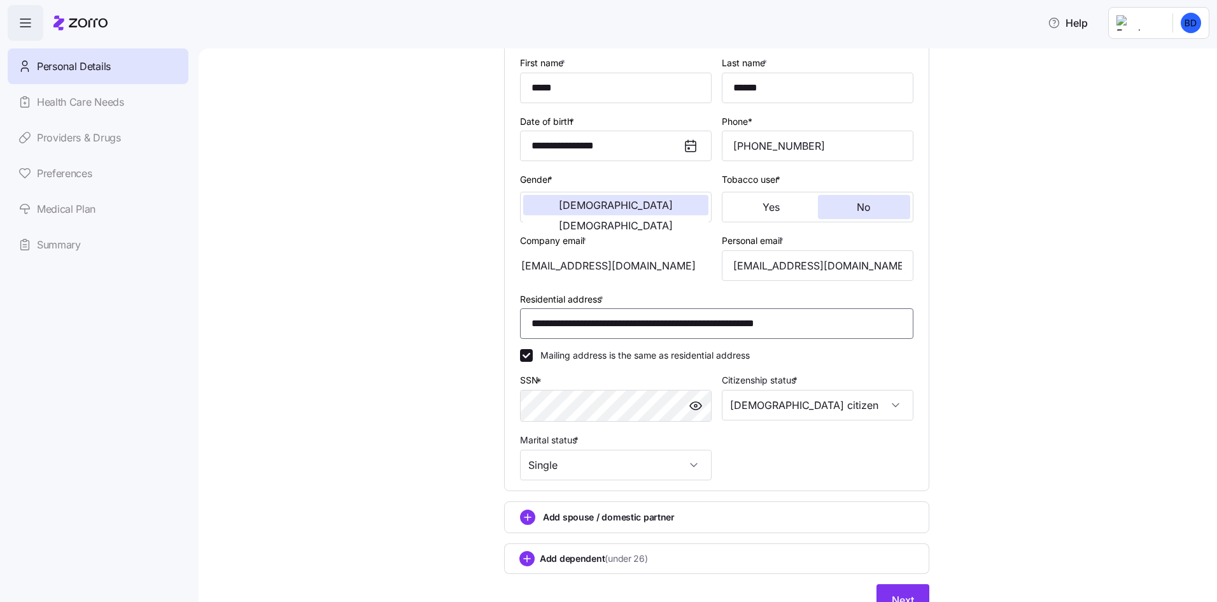
click at [874, 325] on input "**********" at bounding box center [716, 323] width 393 height 31
drag, startPoint x: 874, startPoint y: 325, endPoint x: 471, endPoint y: 327, distance: 403.0
click at [471, 327] on div "**********" at bounding box center [716, 285] width 965 height 689
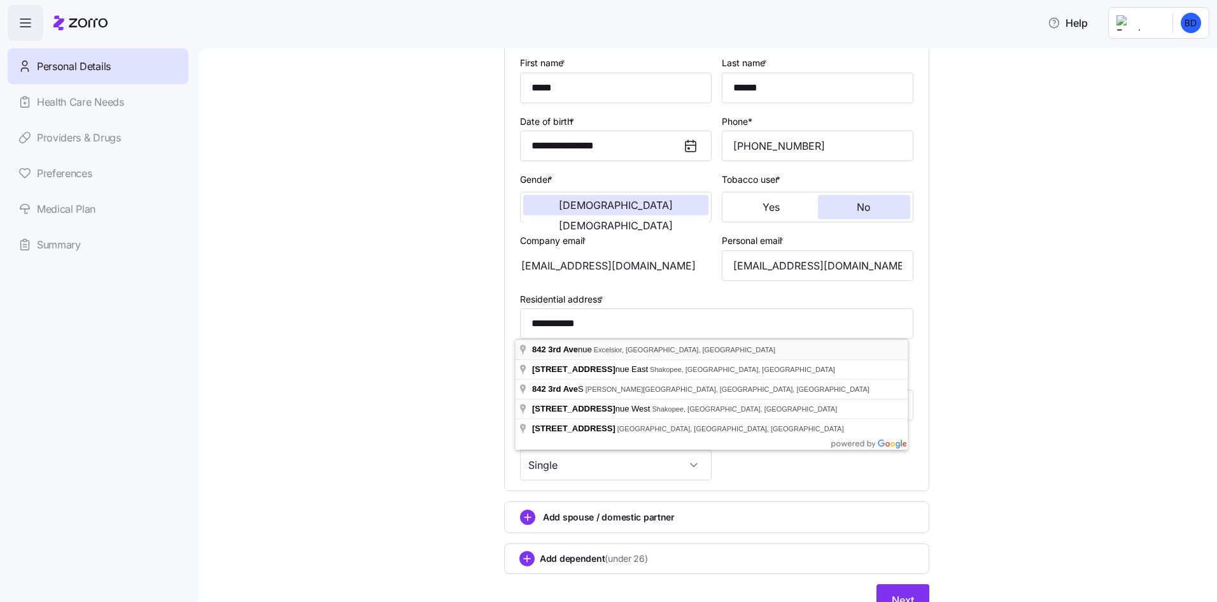
type input "**********"
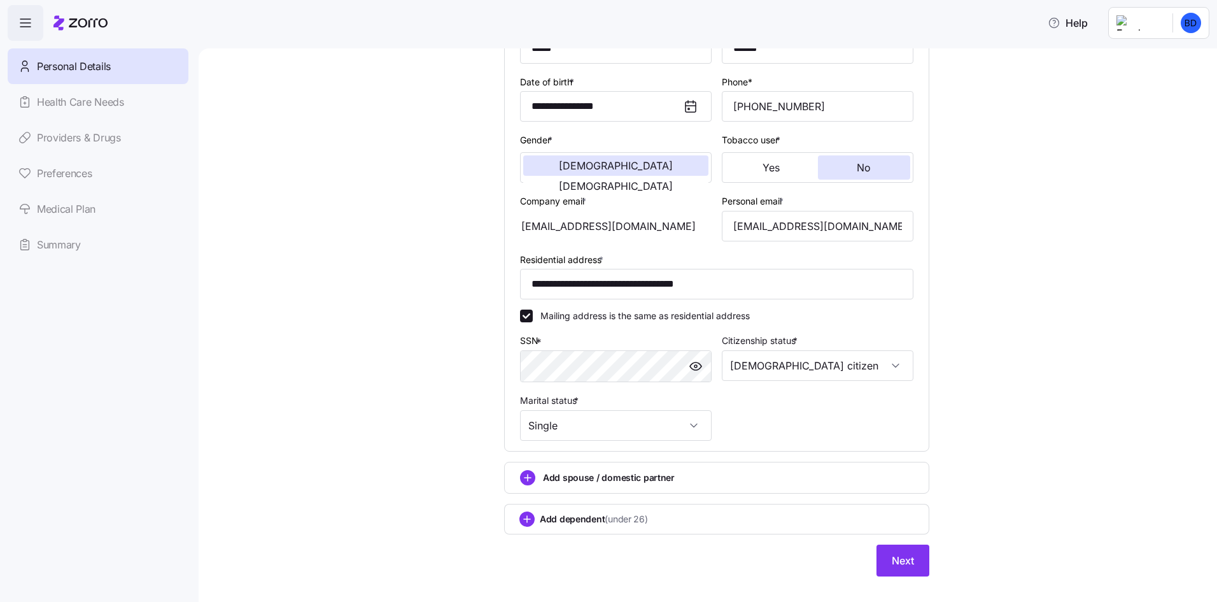
scroll to position [187, 0]
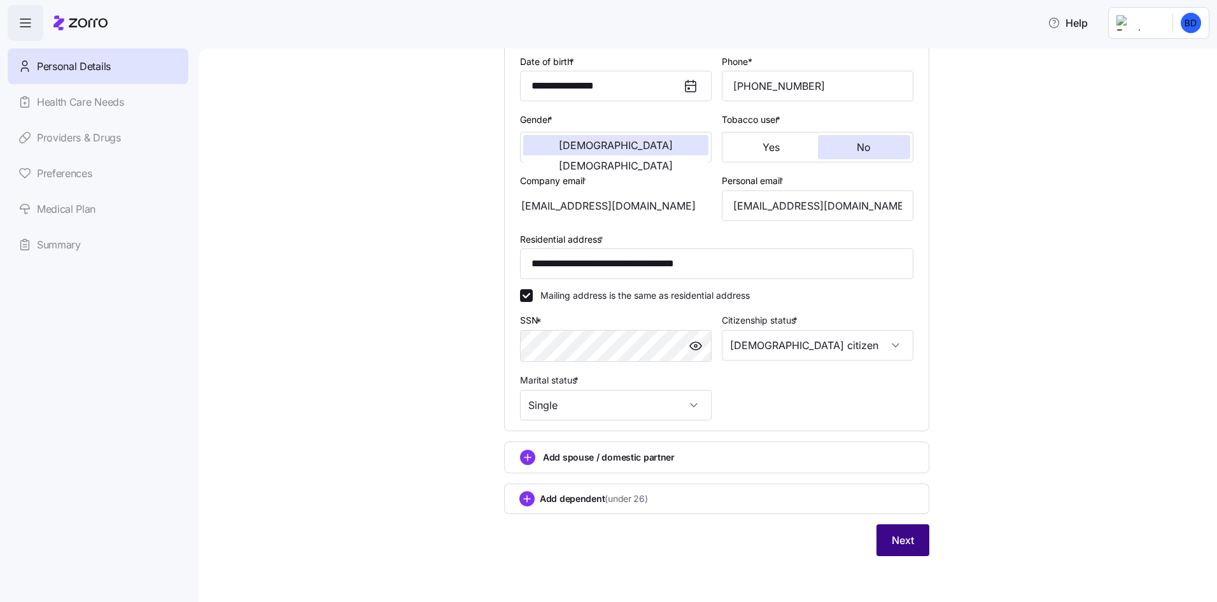
click at [895, 537] on span "Next" at bounding box center [903, 539] width 22 height 15
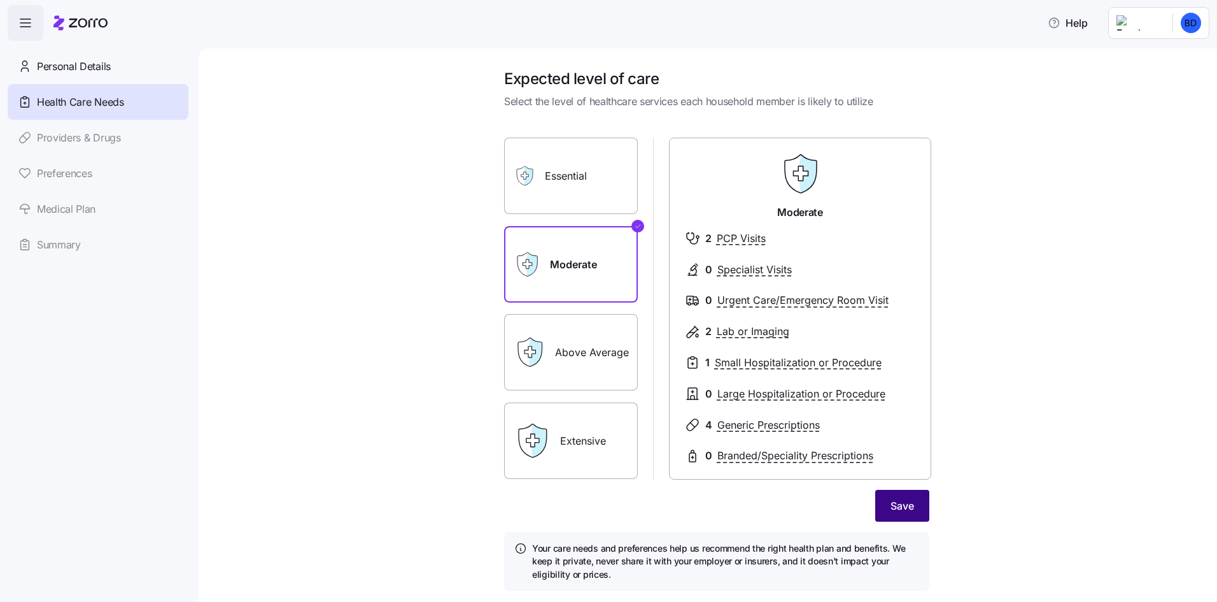
click at [895, 490] on div "Save" at bounding box center [716, 506] width 425 height 32
click at [895, 496] on button "Save" at bounding box center [902, 506] width 54 height 32
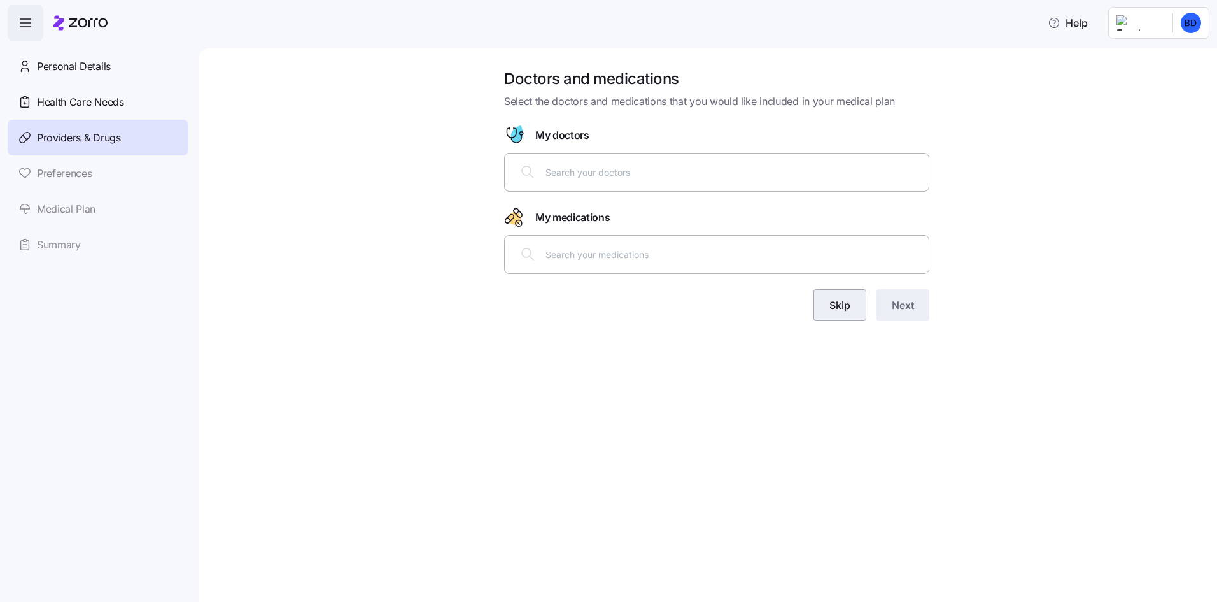
click at [853, 297] on button "Skip" at bounding box center [840, 305] width 53 height 32
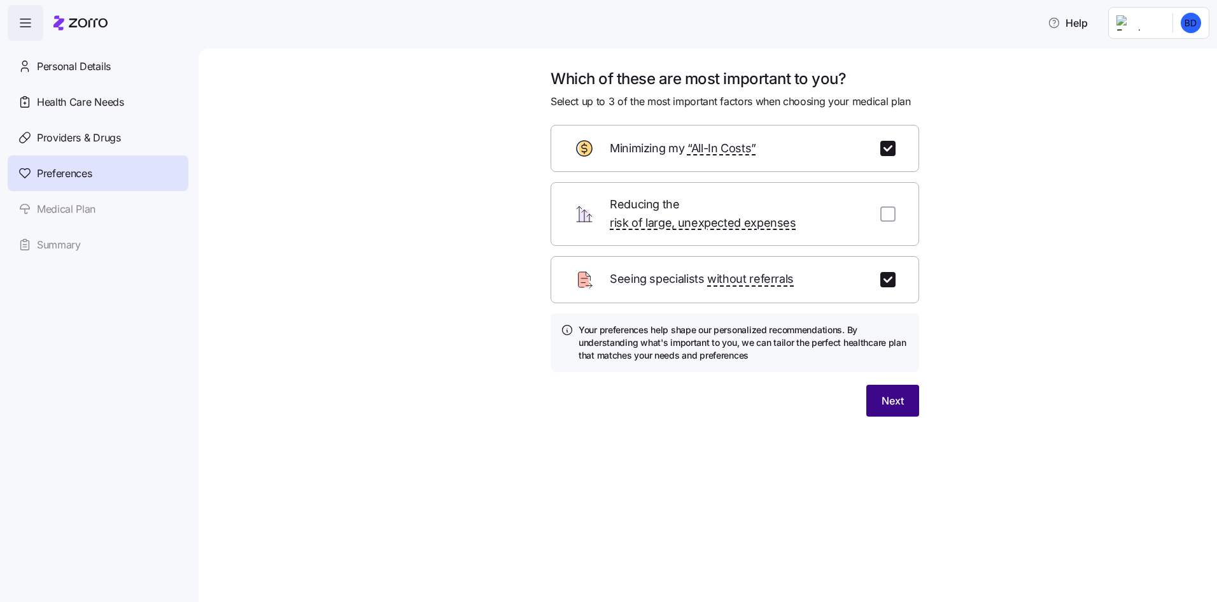
click at [884, 393] on span "Next" at bounding box center [893, 400] width 22 height 15
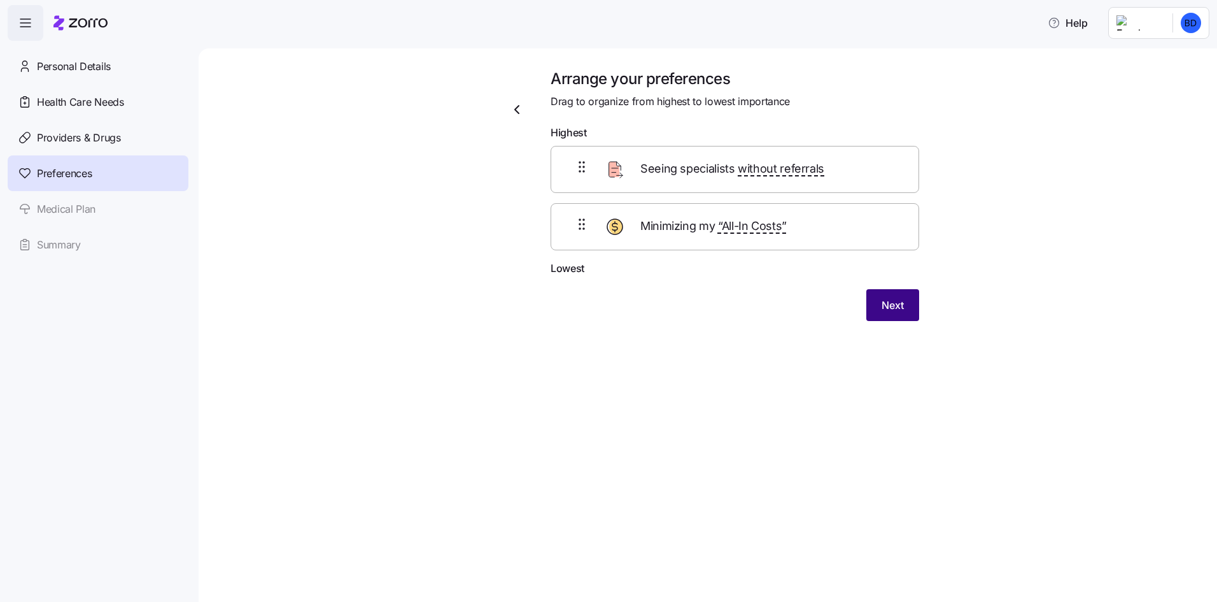
click at [897, 305] on span "Next" at bounding box center [893, 304] width 22 height 15
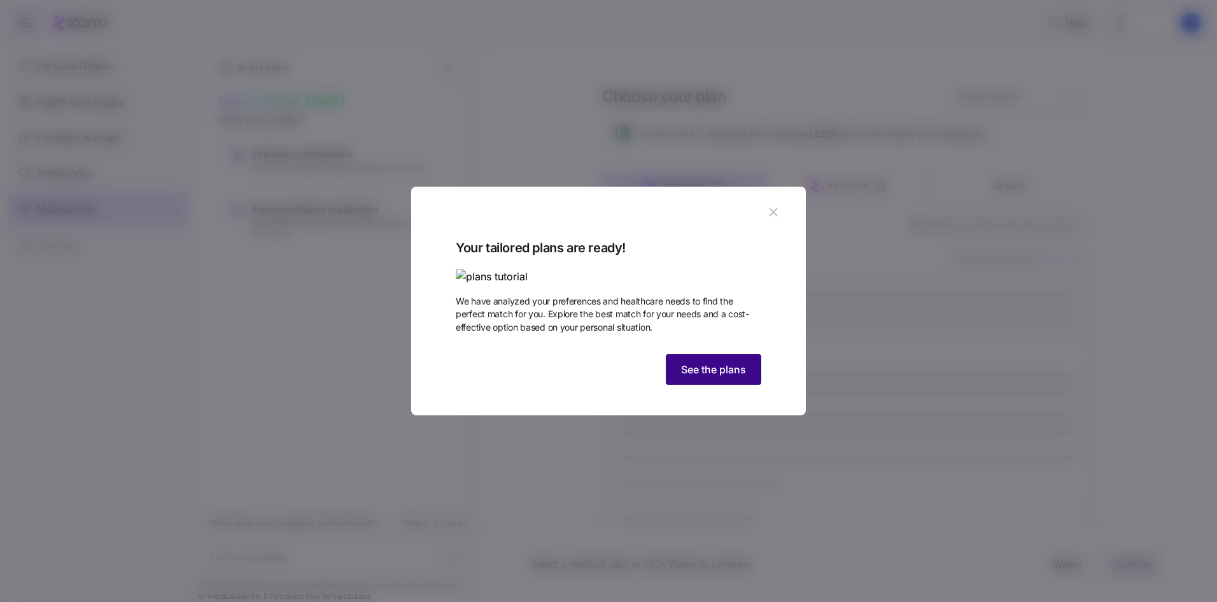
click at [731, 377] on span "See the plans" at bounding box center [713, 369] width 65 height 15
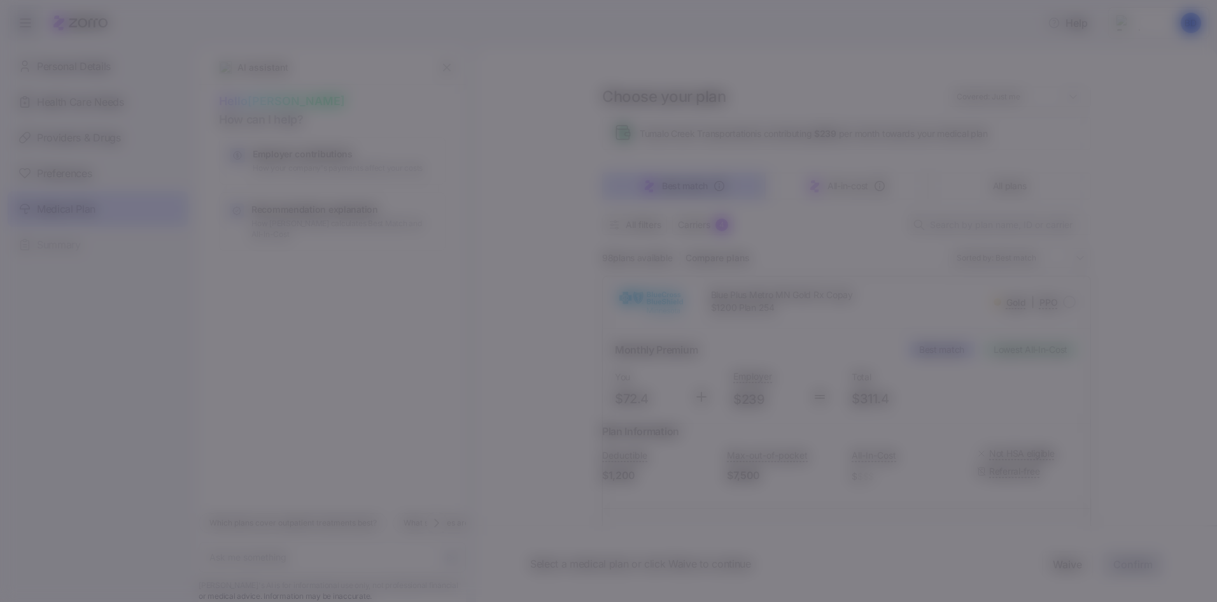
type textarea "x"
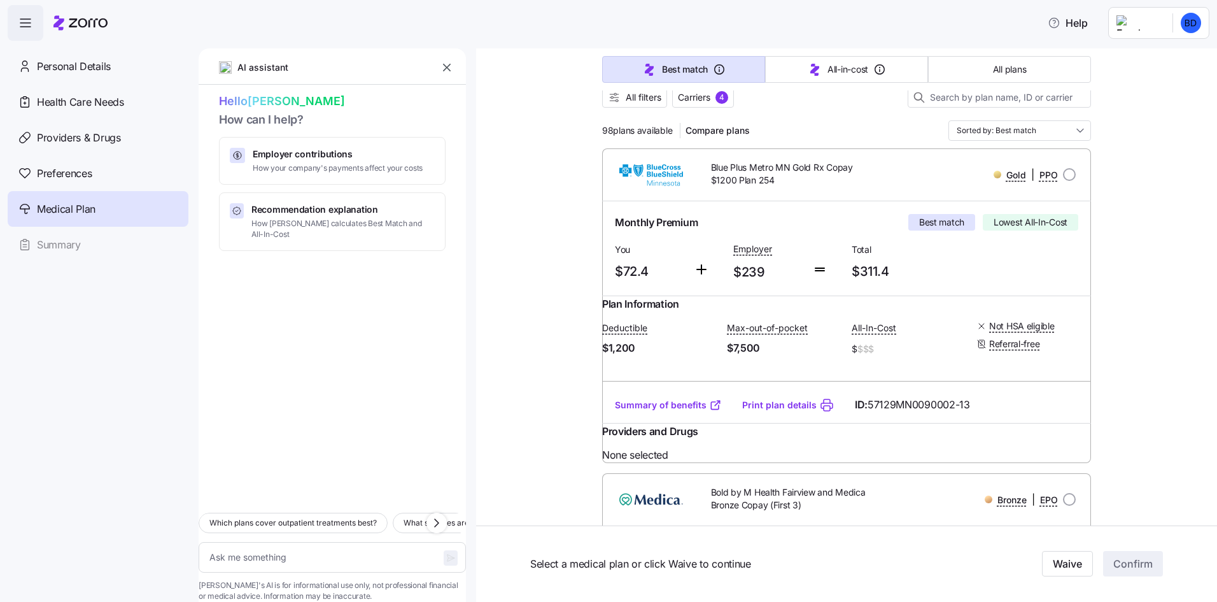
scroll to position [446, 0]
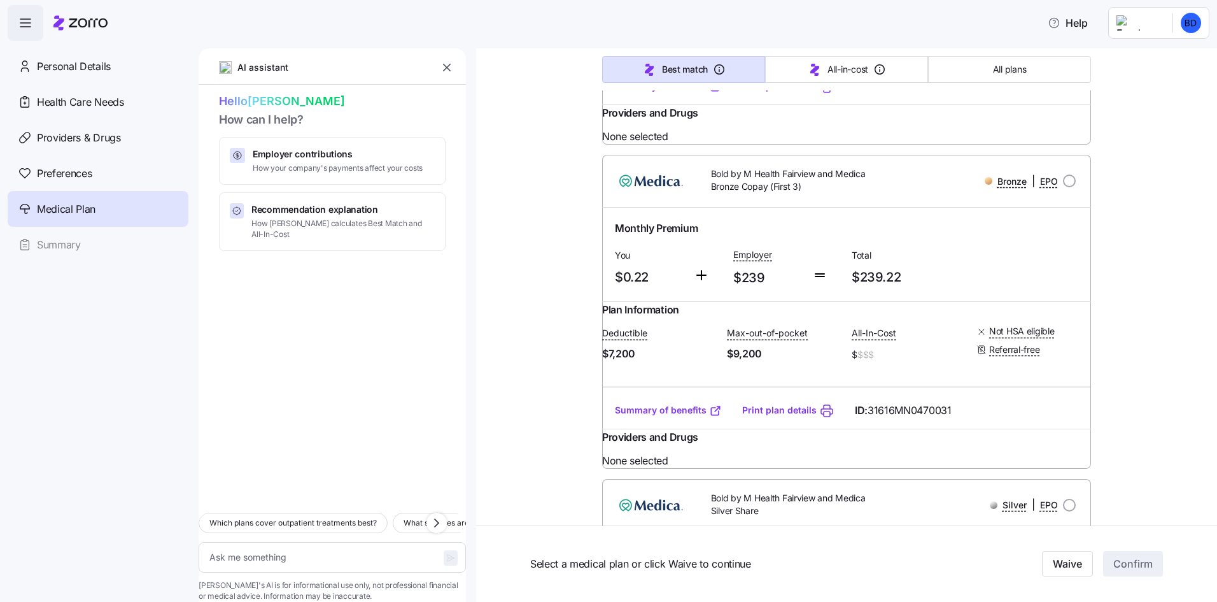
click at [666, 416] on link "Summary of benefits" at bounding box center [668, 410] width 107 height 13
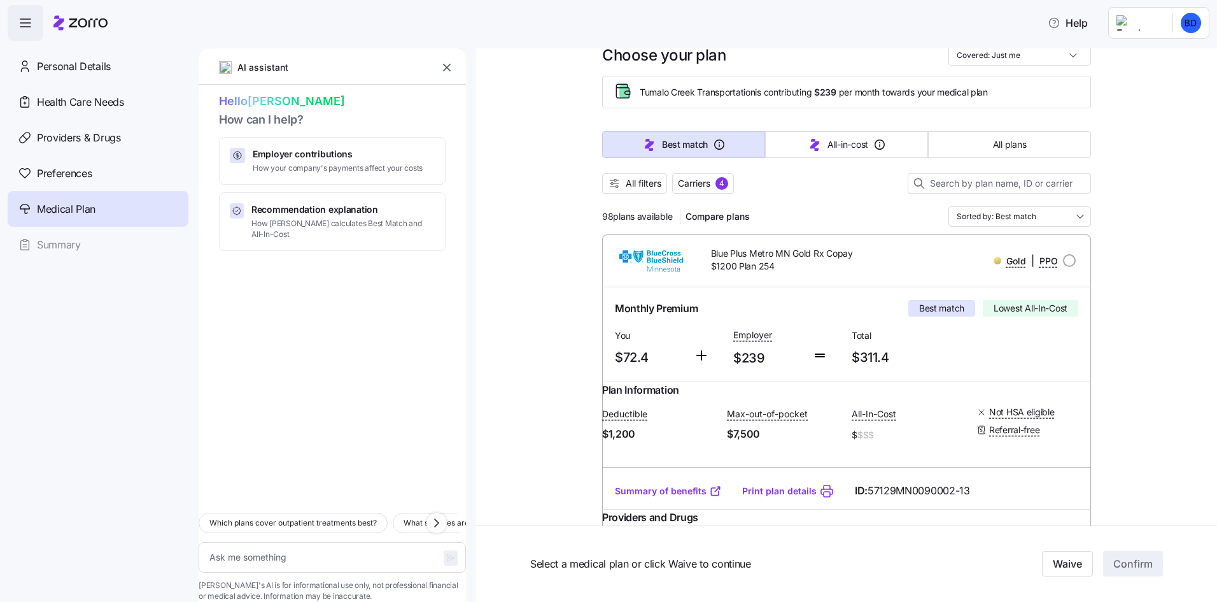
scroll to position [64, 0]
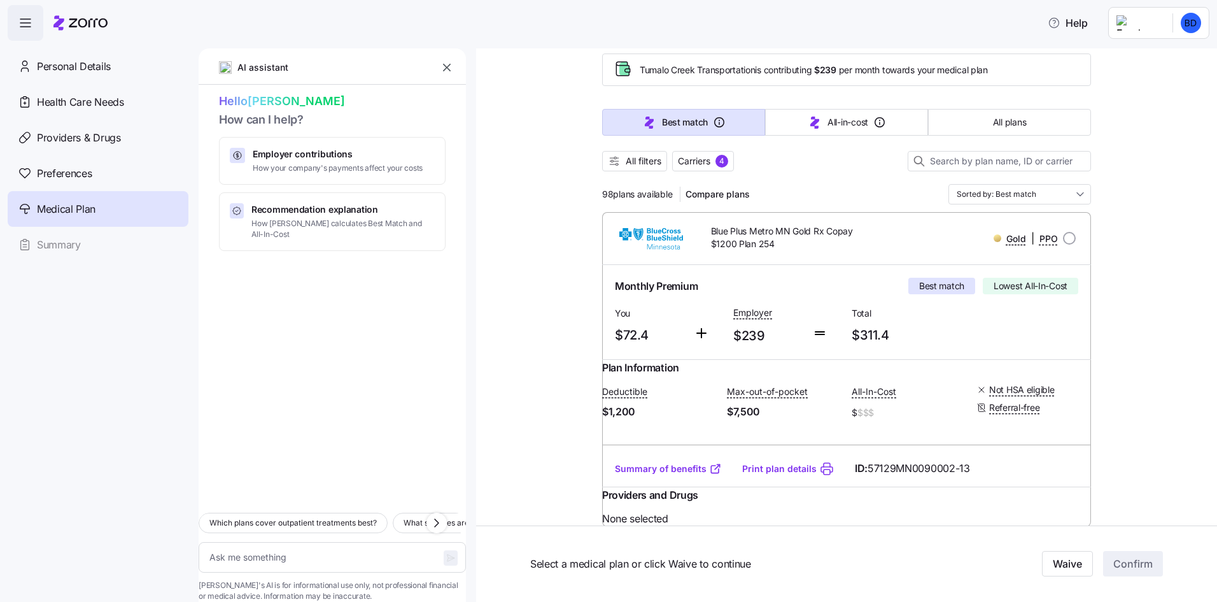
click at [1069, 232] on div at bounding box center [1069, 238] width 13 height 13
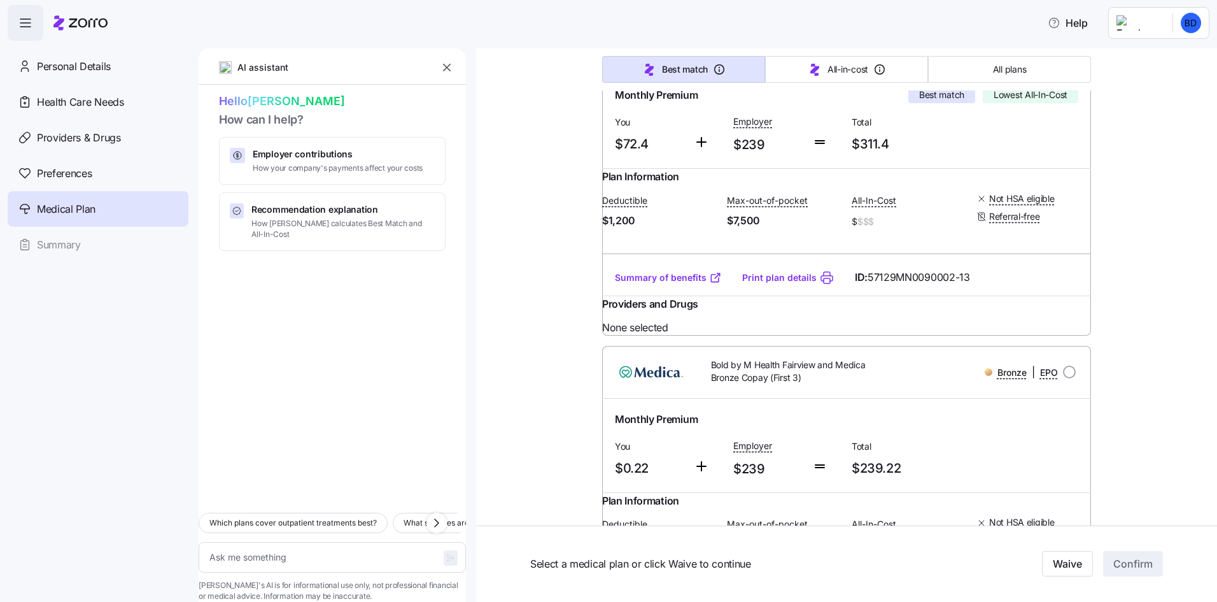
click at [1027, 295] on div "Summary of benefits Print plan details ID: 57129MN0090002-13" at bounding box center [846, 277] width 489 height 36
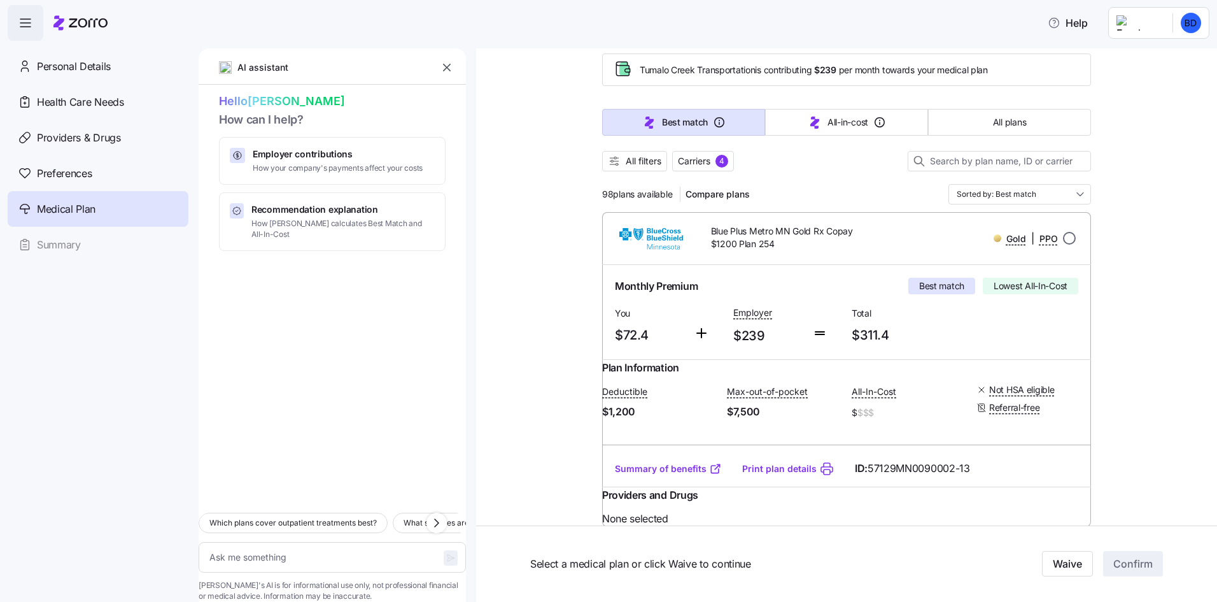
click at [1069, 241] on input "radio" at bounding box center [1069, 238] width 13 height 13
radio input "true"
type textarea "x"
